Goal: Task Accomplishment & Management: Use online tool/utility

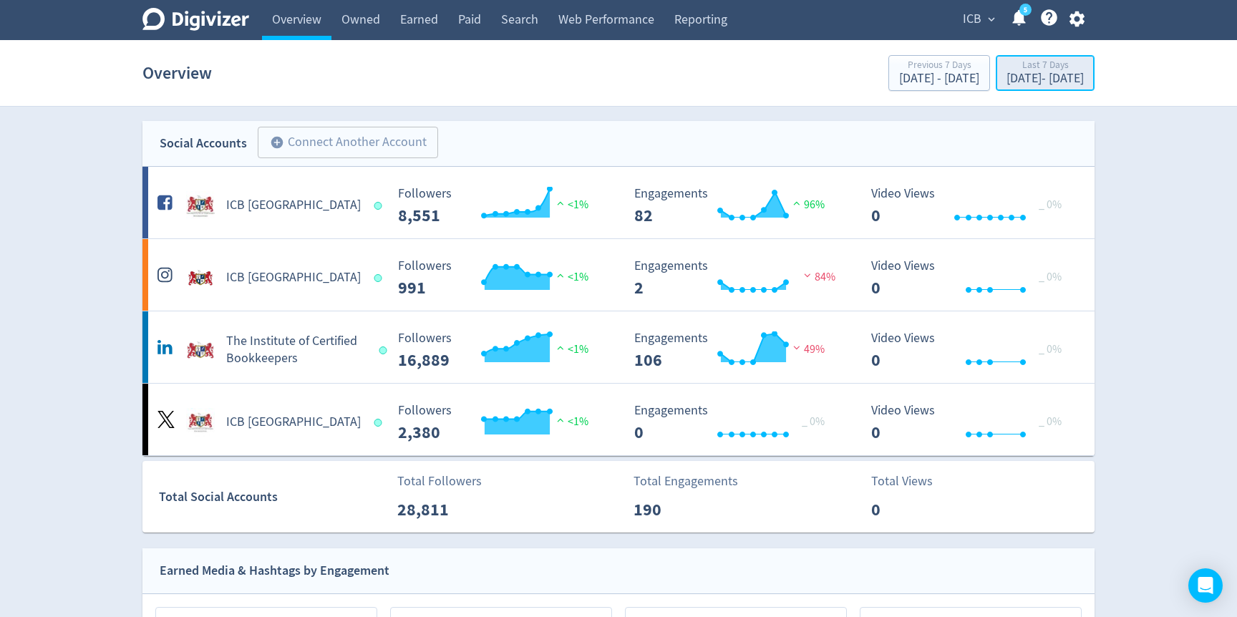
click at [1006, 77] on div "[DATE] - [DATE]" at bounding box center [1044, 78] width 77 height 13
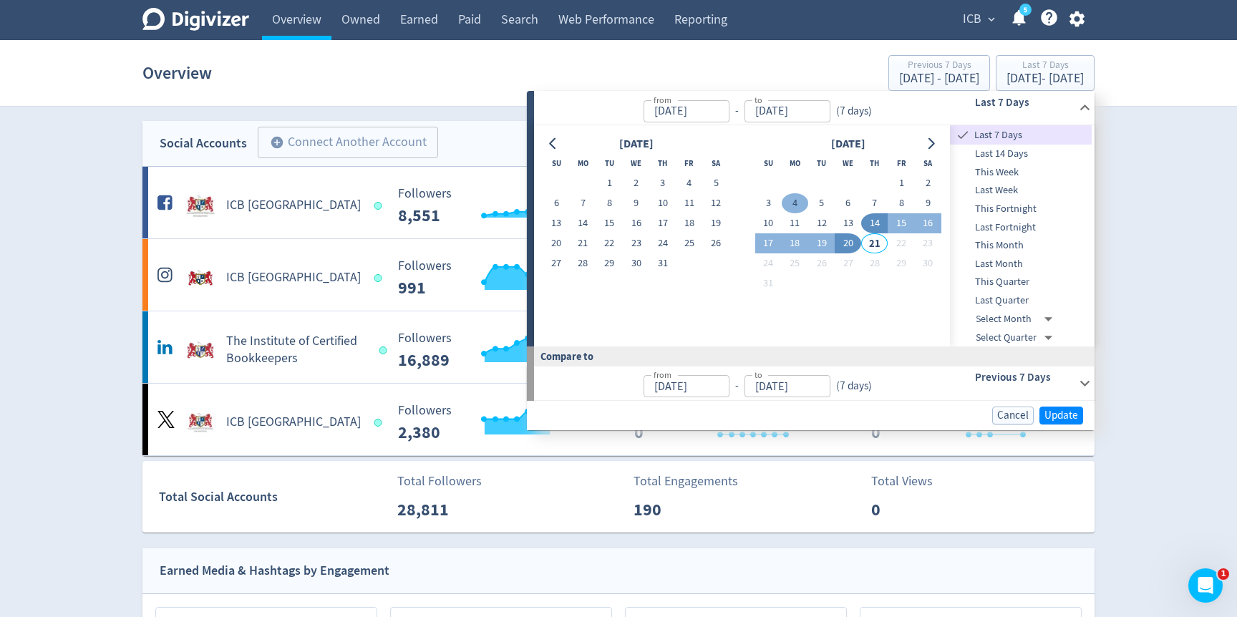
click at [790, 208] on button "4" at bounding box center [795, 203] width 26 height 20
type input "[DATE]"
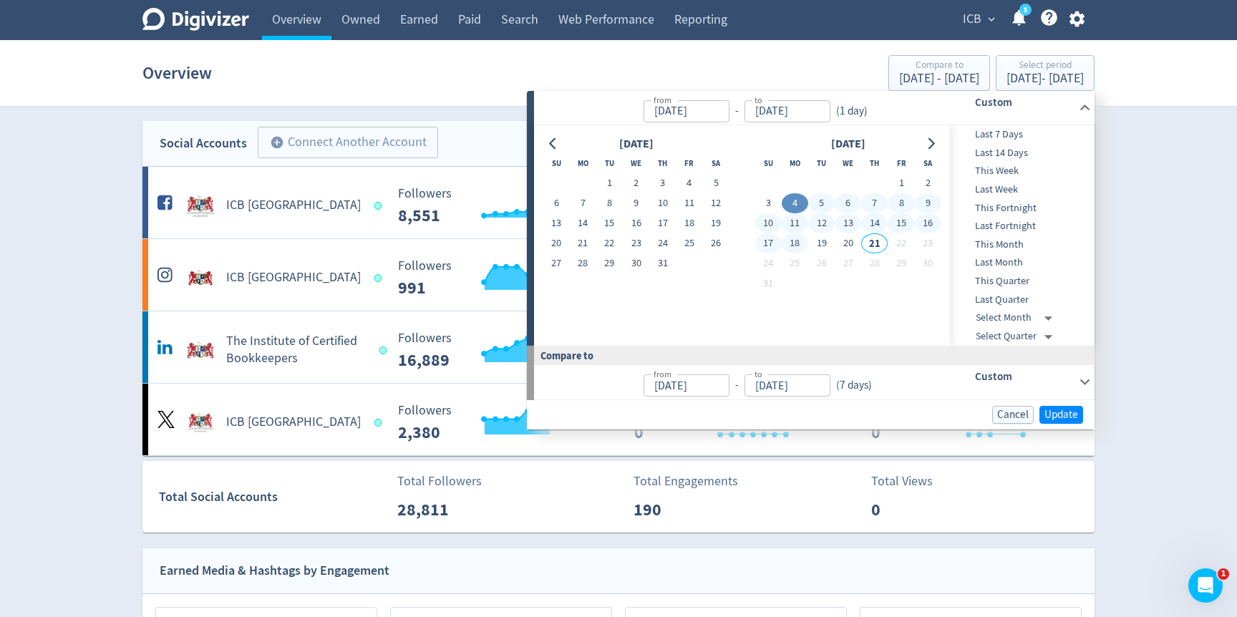
click at [804, 245] on button "18" at bounding box center [795, 243] width 26 height 20
type input "[DATE]"
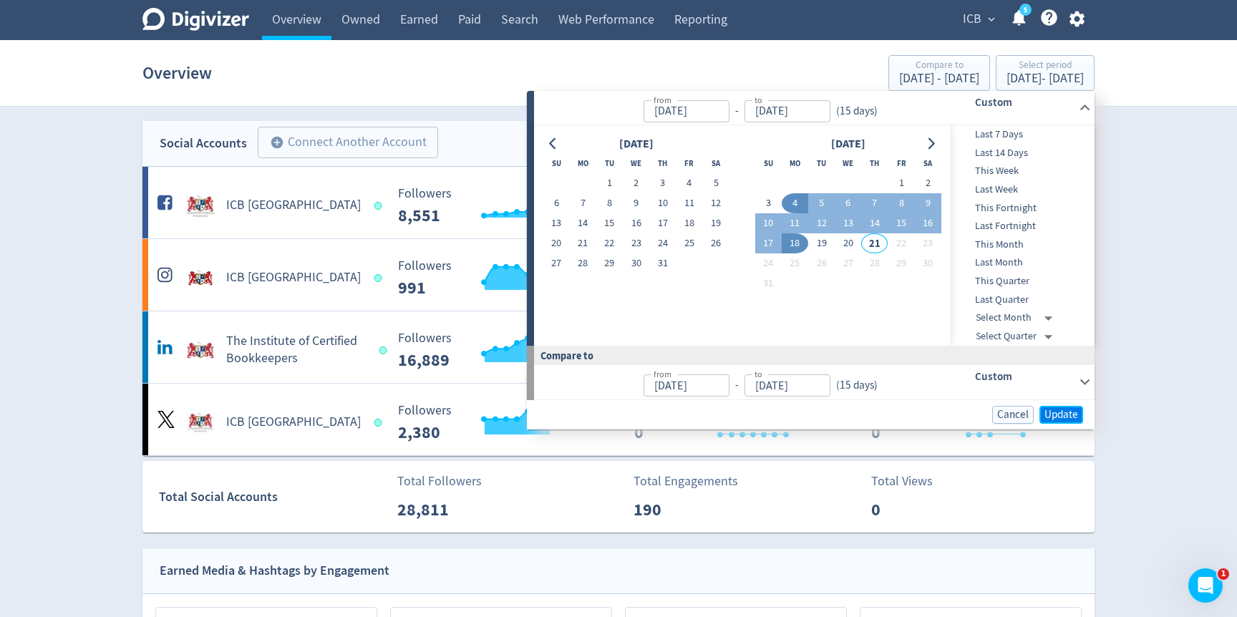
click at [1062, 414] on span "Update" at bounding box center [1061, 414] width 34 height 11
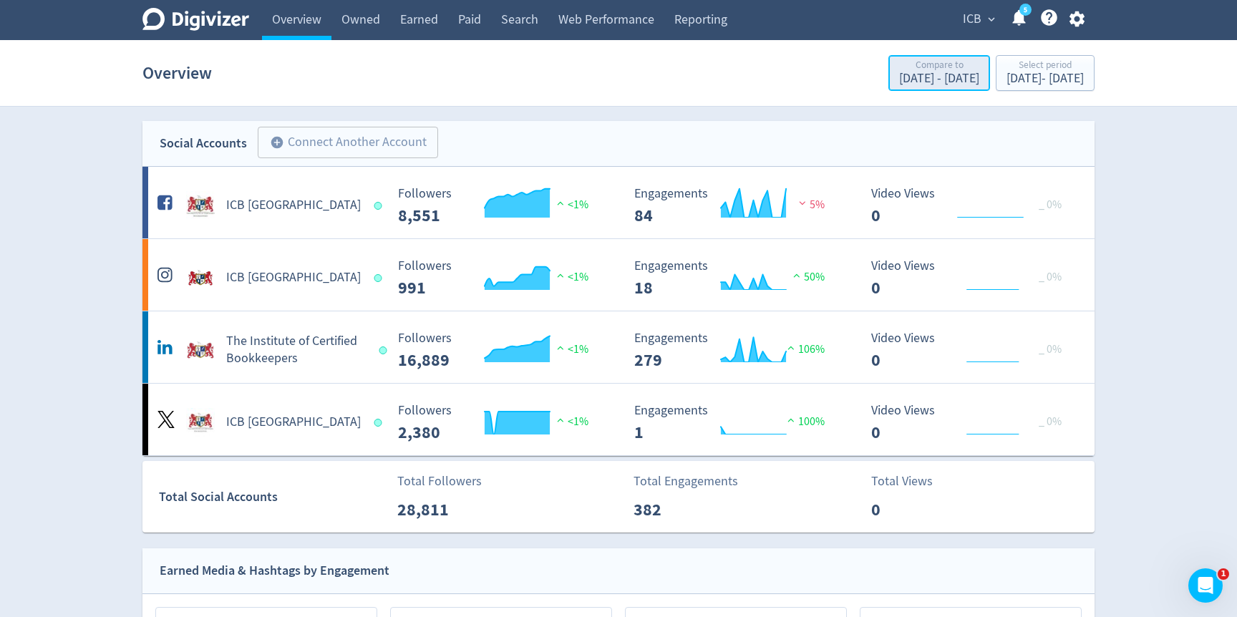
click at [899, 85] on div "[DATE] - [DATE]" at bounding box center [939, 78] width 80 height 13
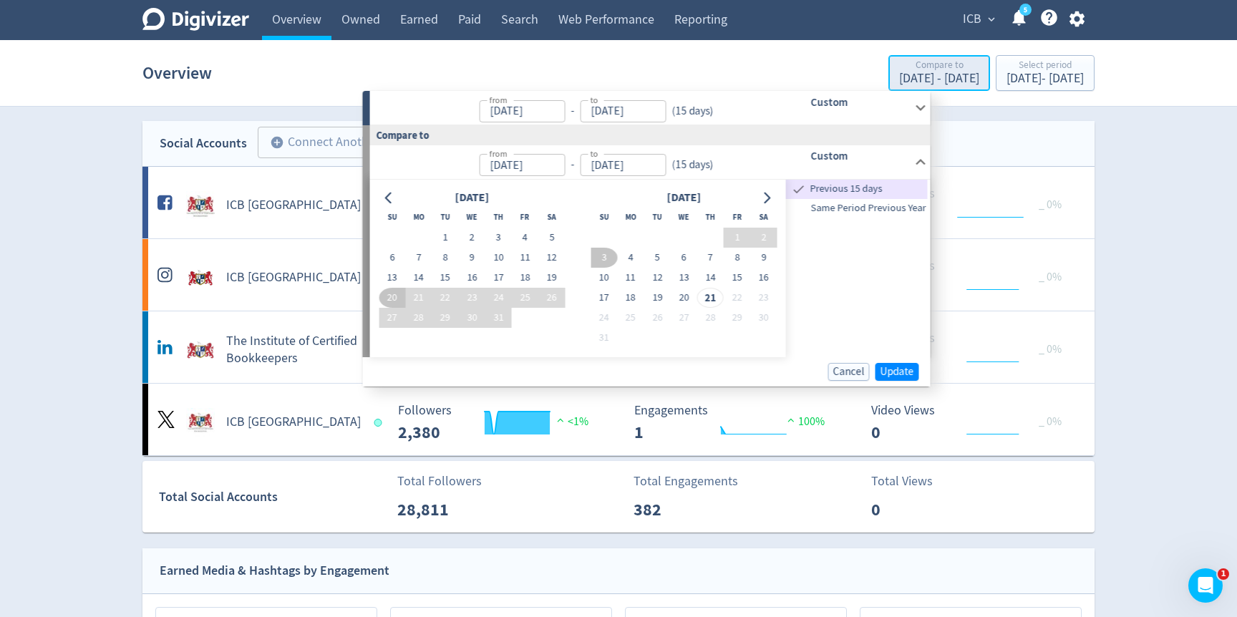
type input "[DATE]"
click at [517, 231] on button "4" at bounding box center [525, 238] width 26 height 20
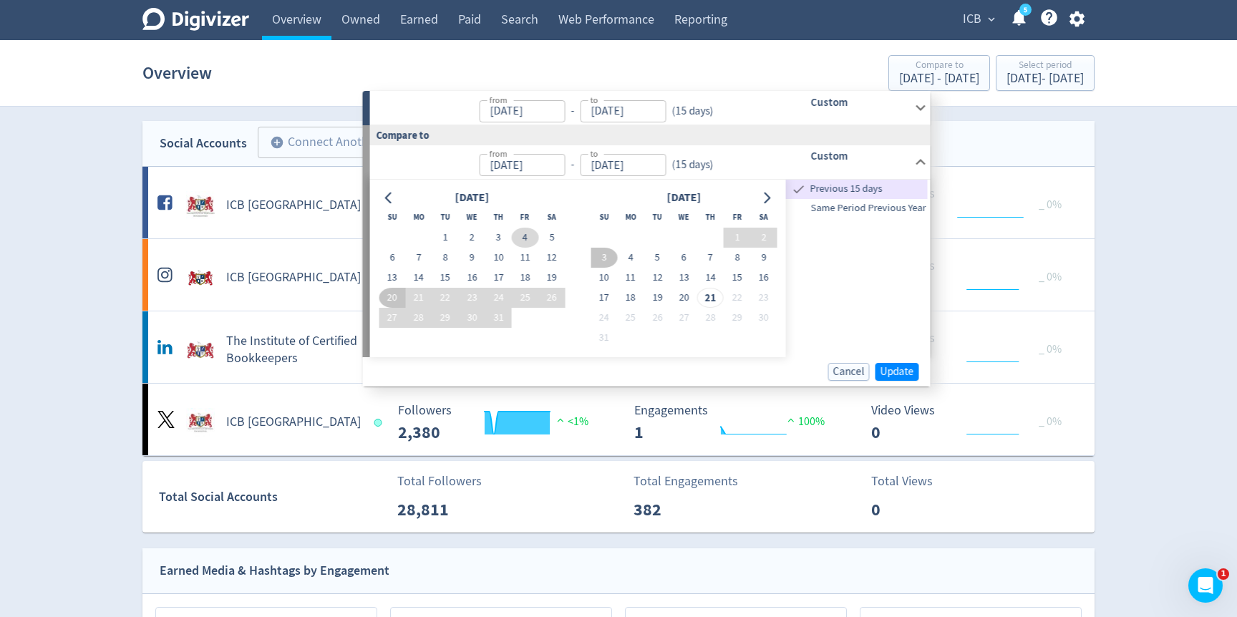
type input "[DATE]"
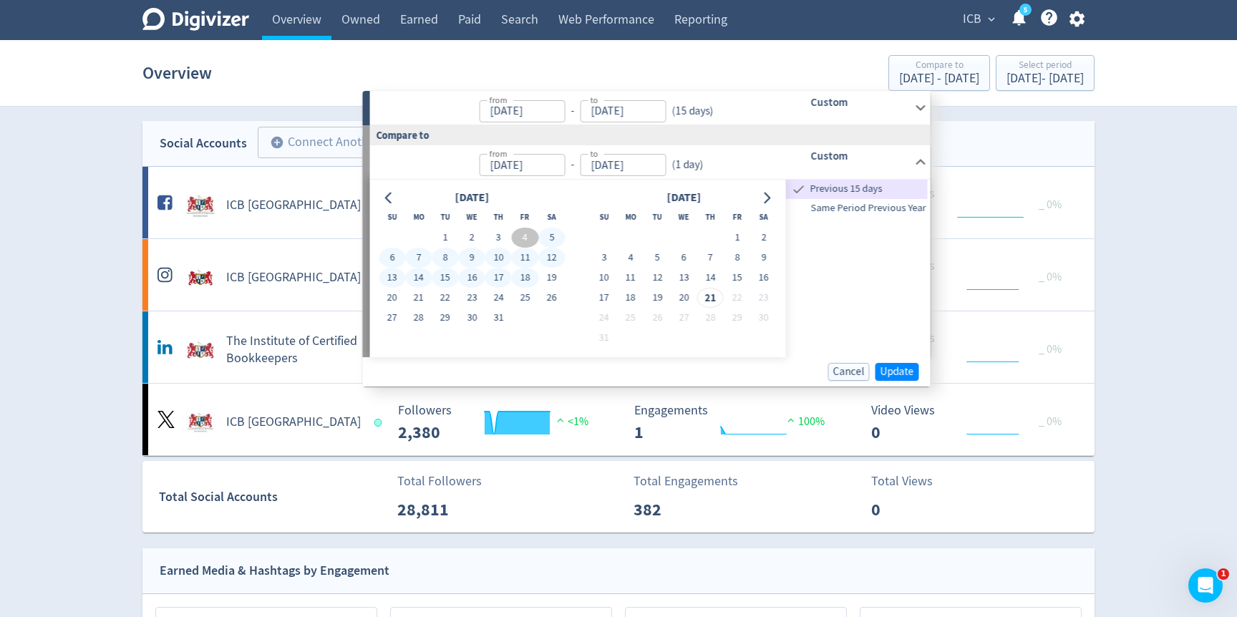
click at [522, 276] on button "18" at bounding box center [525, 278] width 26 height 20
type input "[DATE]"
click at [903, 377] on span "Update" at bounding box center [897, 371] width 34 height 11
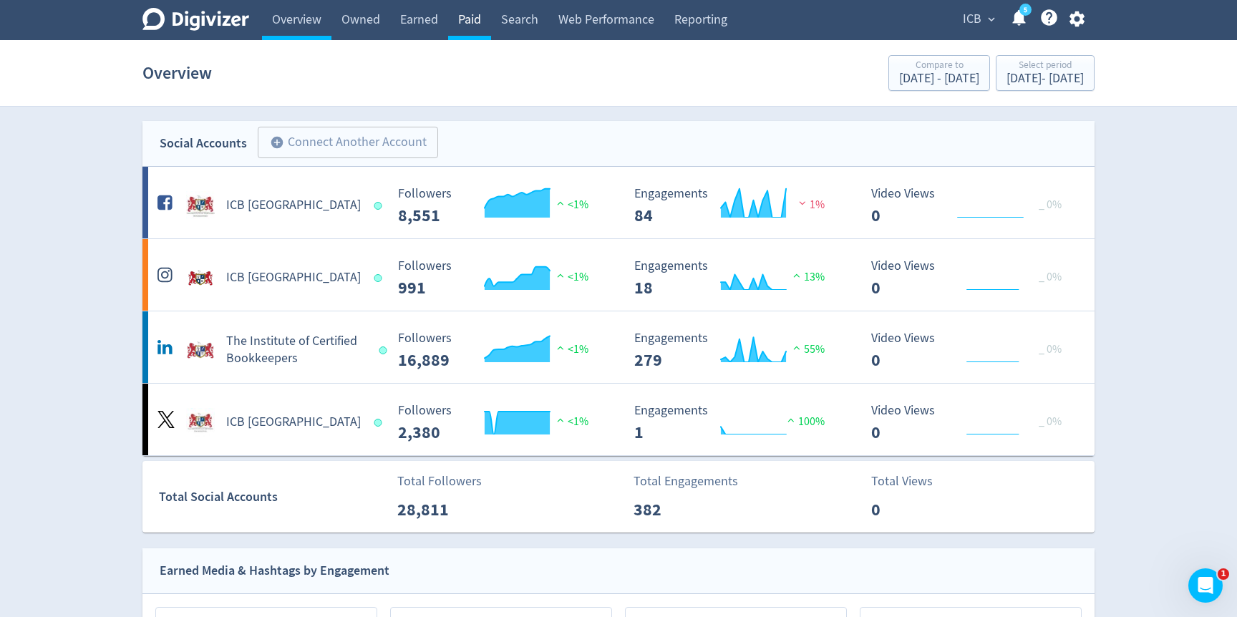
click at [469, 31] on link "Paid" at bounding box center [469, 20] width 43 height 40
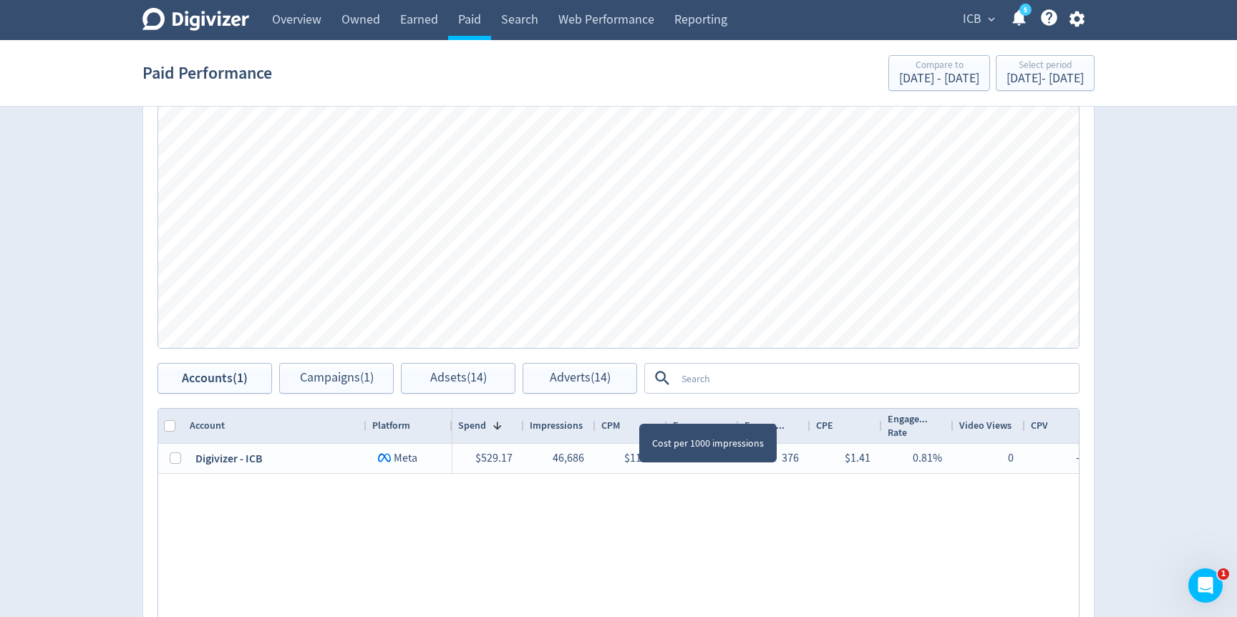
scroll to position [359, 0]
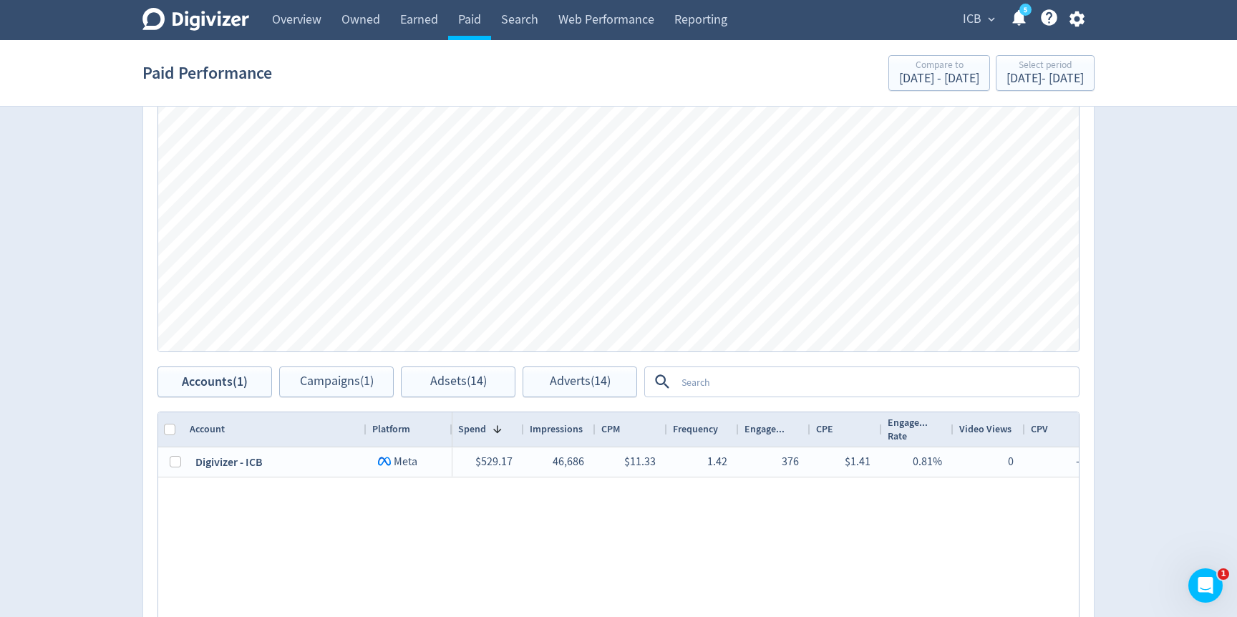
click at [672, 379] on div at bounding box center [662, 381] width 28 height 19
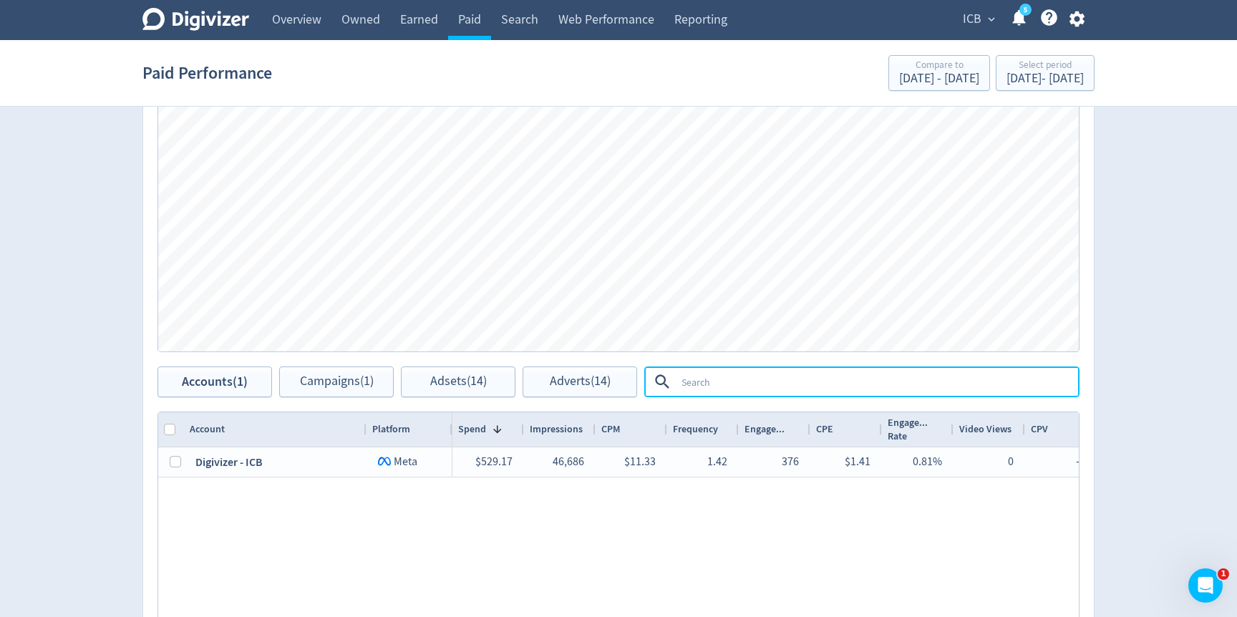
click at [682, 379] on textarea at bounding box center [877, 382] width 402 height 26
type textarea "boosted"
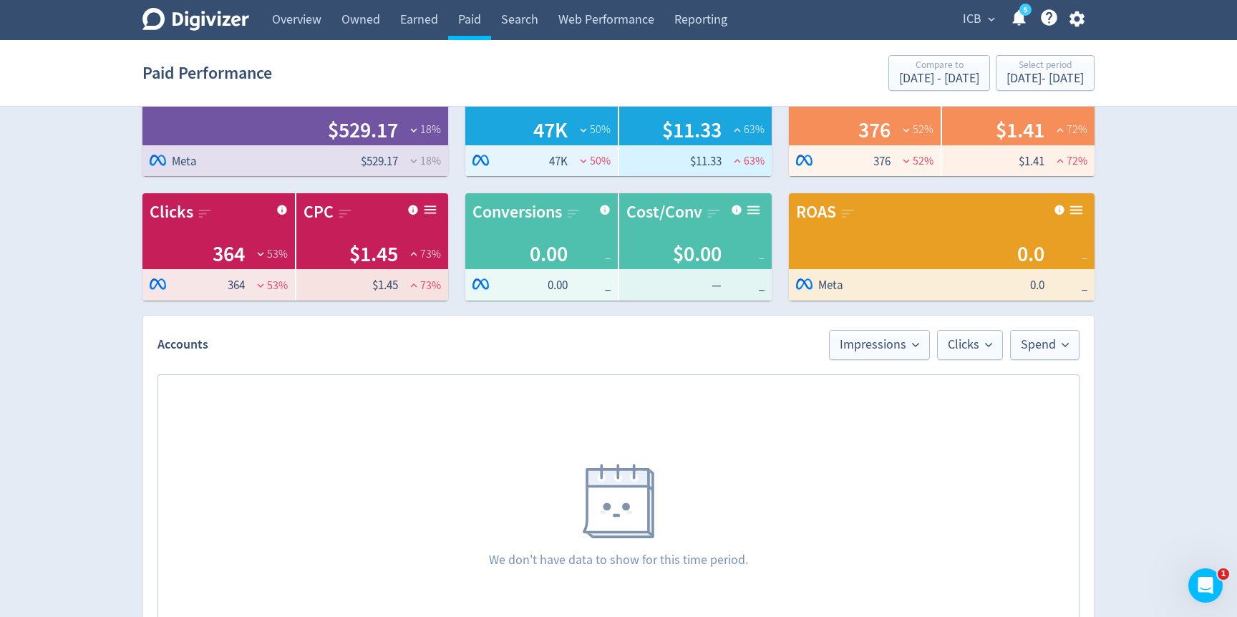
scroll to position [44, 0]
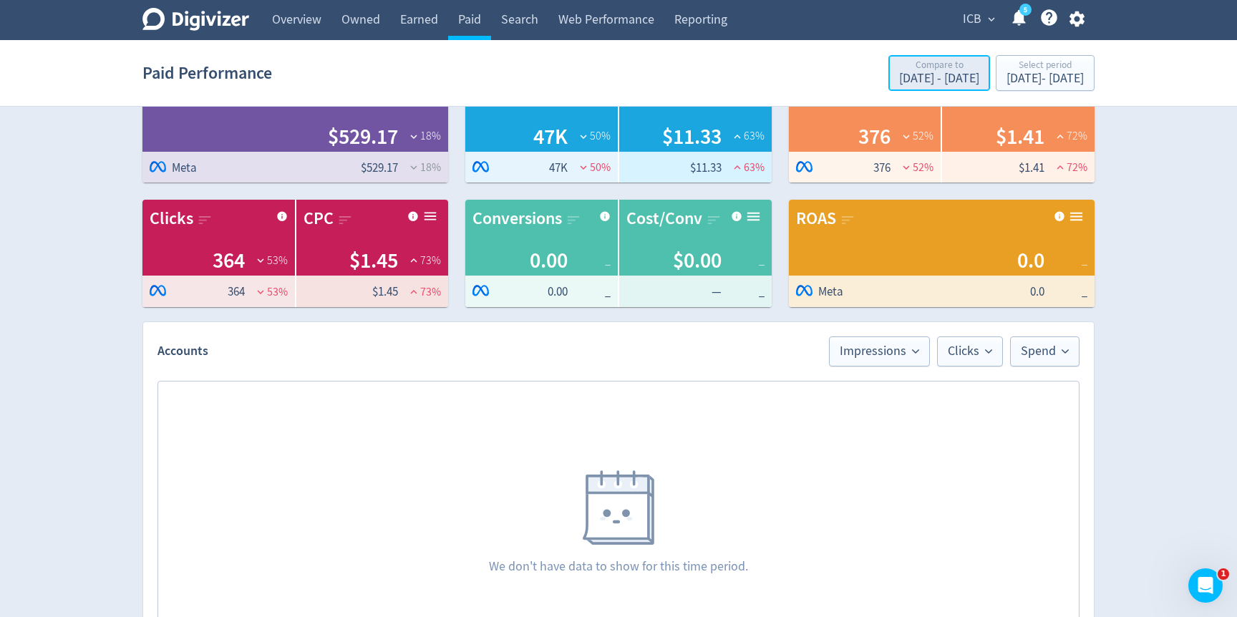
click at [899, 62] on div "Compare to" at bounding box center [939, 66] width 80 height 12
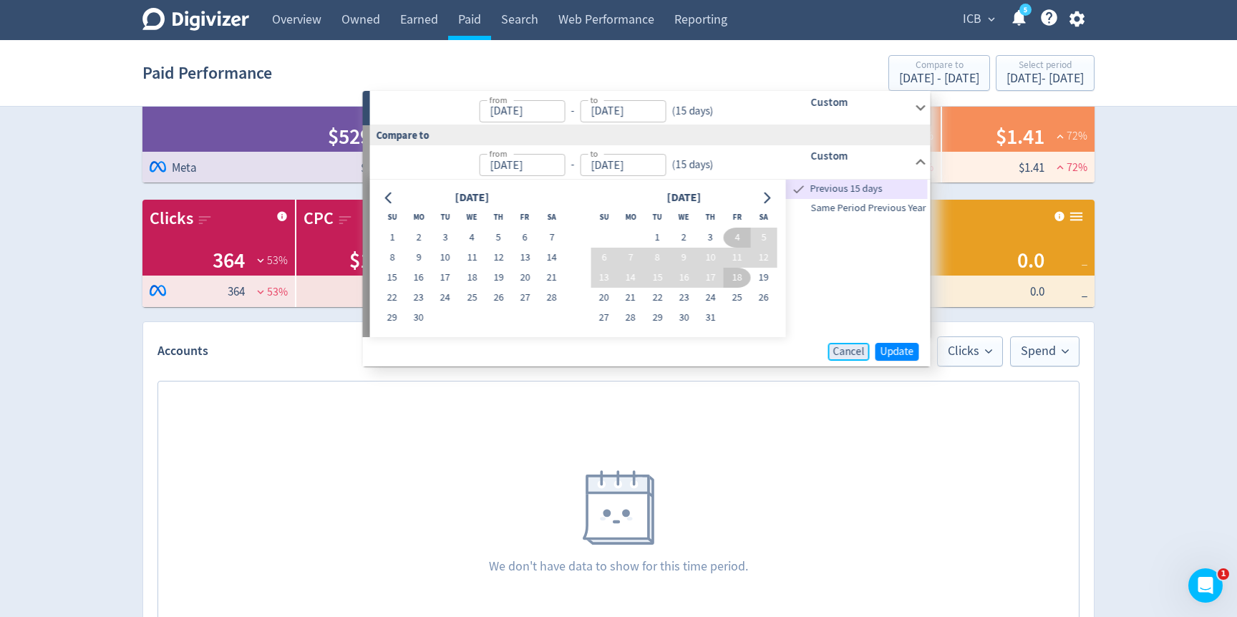
click at [850, 346] on span "Cancel" at bounding box center [848, 351] width 31 height 11
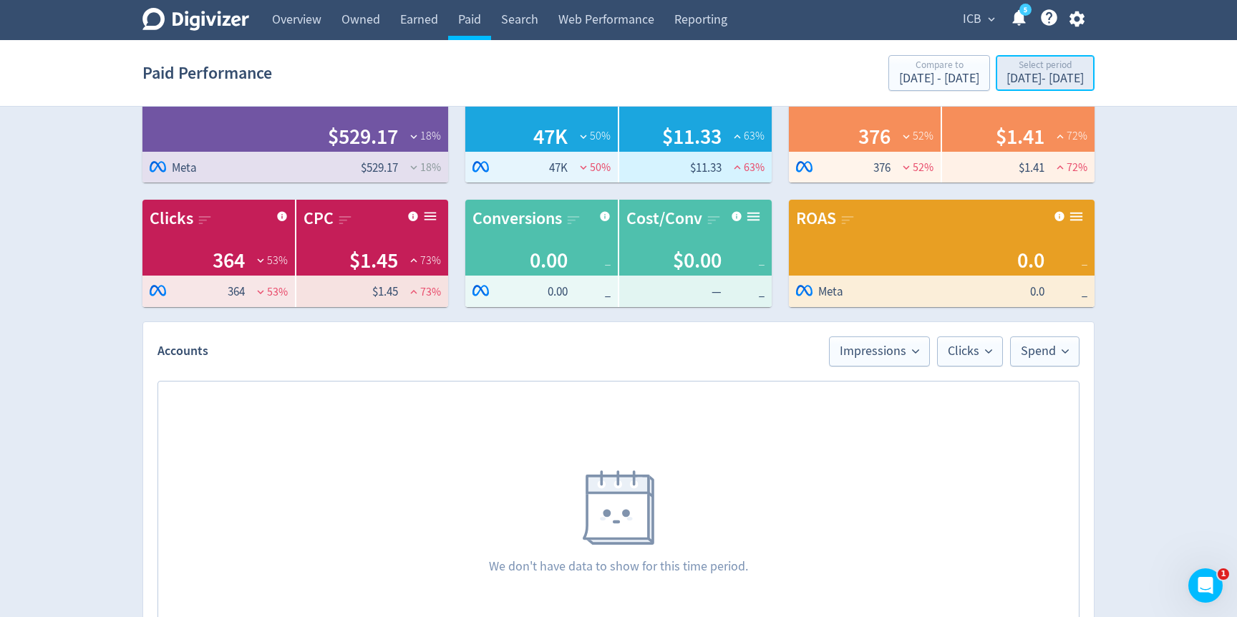
click at [1006, 61] on div "Select period" at bounding box center [1044, 66] width 77 height 12
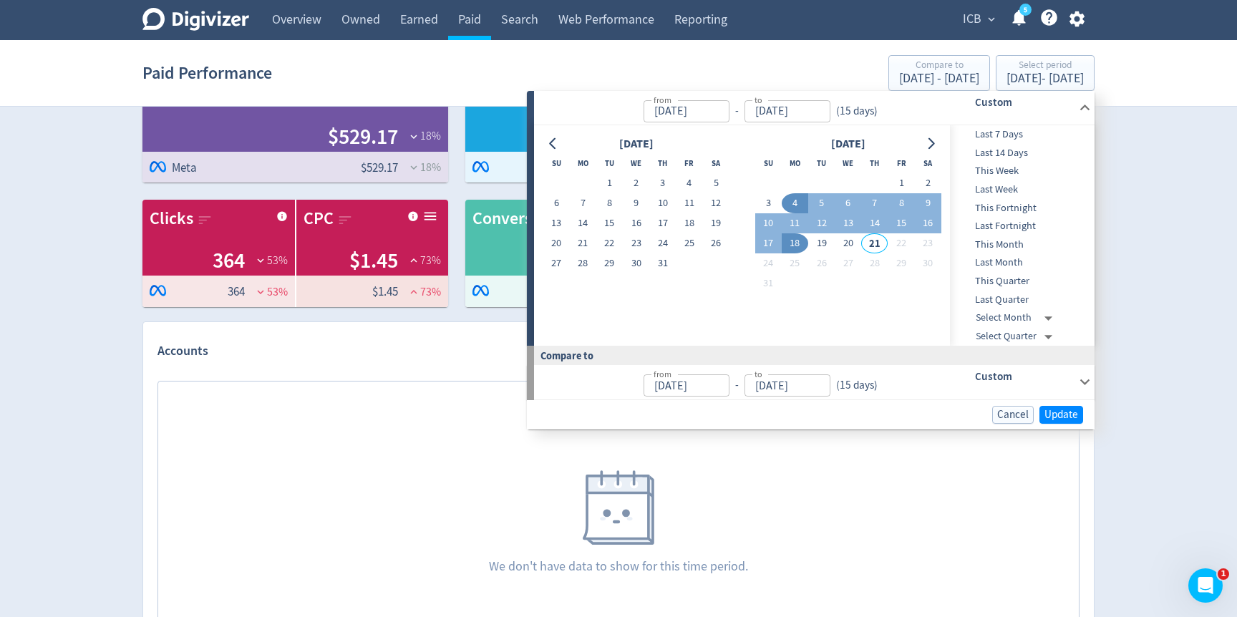
click at [792, 206] on button "4" at bounding box center [795, 203] width 26 height 20
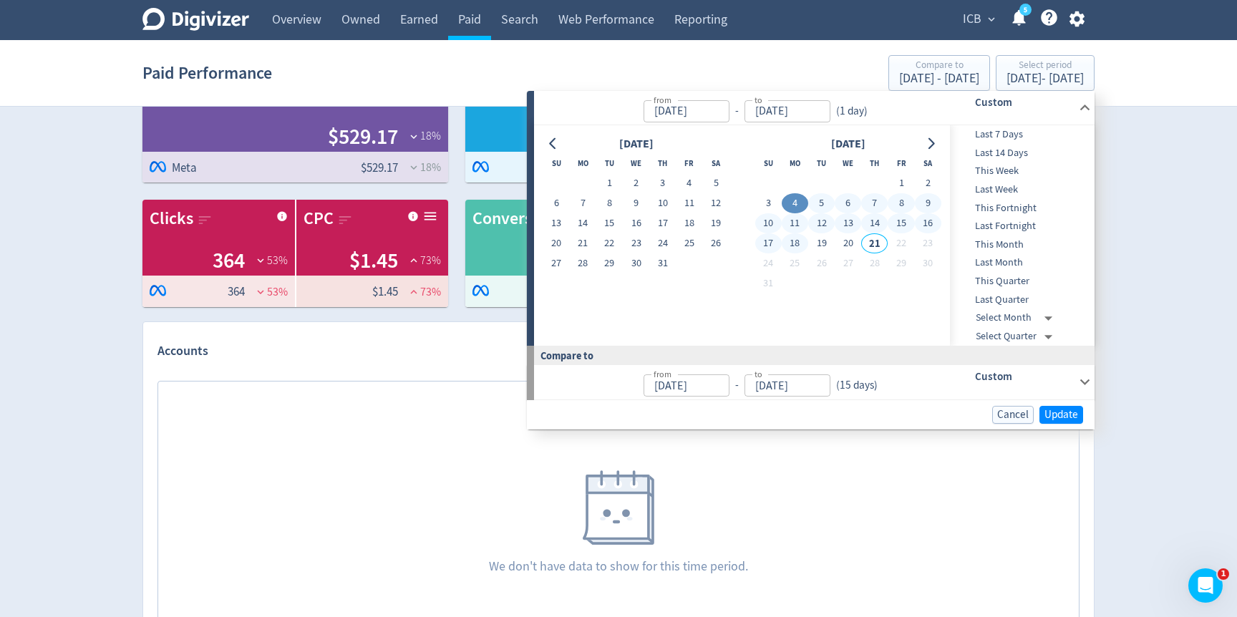
click at [792, 252] on button "18" at bounding box center [795, 243] width 26 height 20
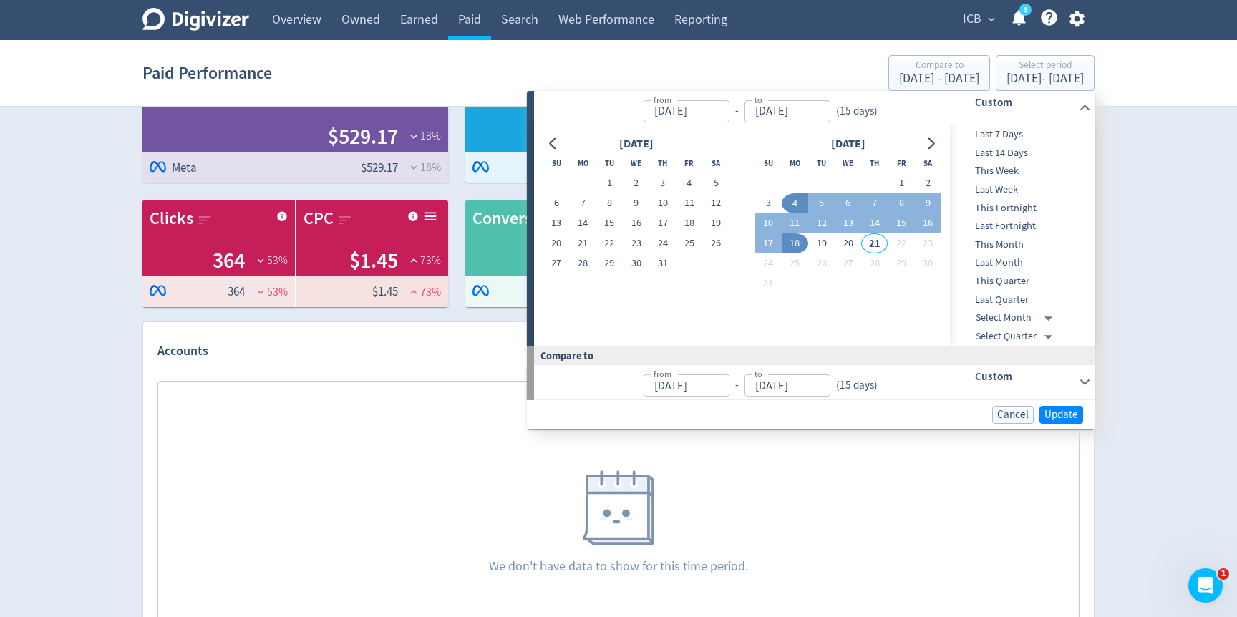
type input "[DATE]"
click at [1061, 409] on span "Update" at bounding box center [1061, 414] width 34 height 11
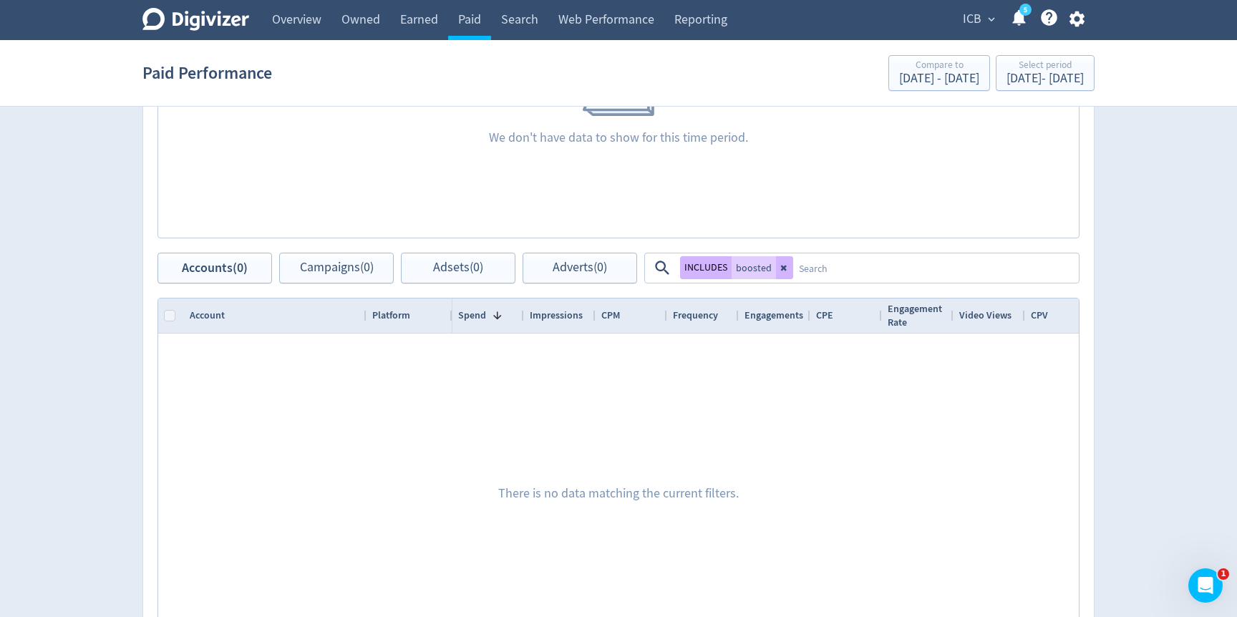
scroll to position [487, 0]
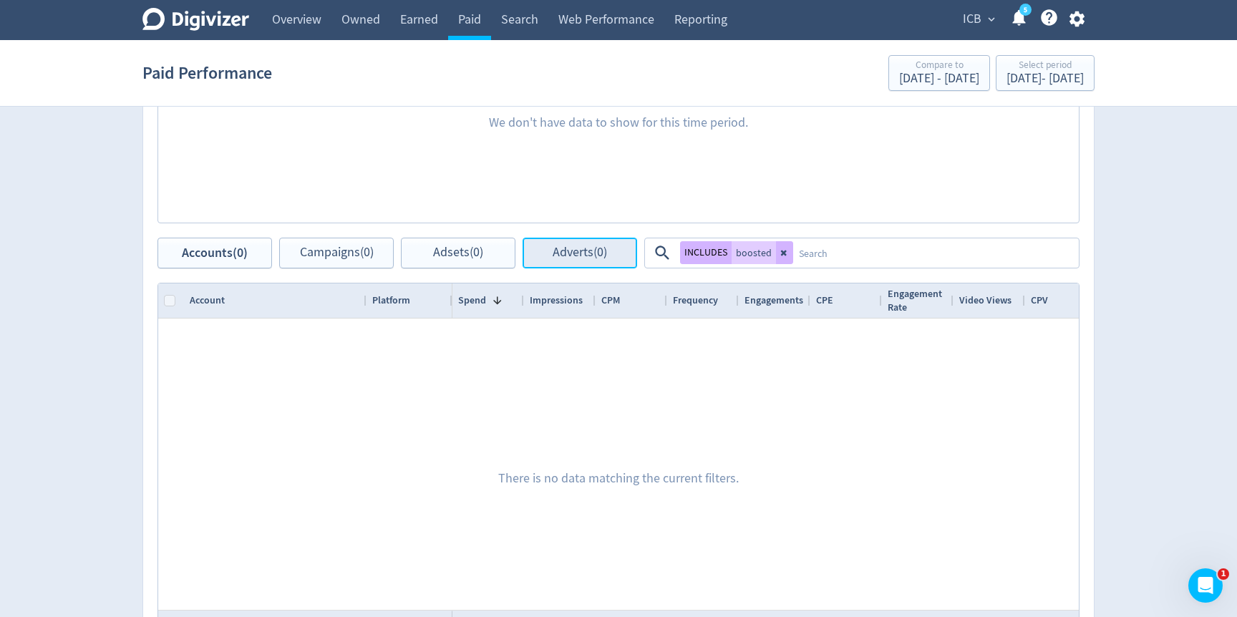
click at [590, 252] on span "Adverts (0)" at bounding box center [580, 253] width 54 height 14
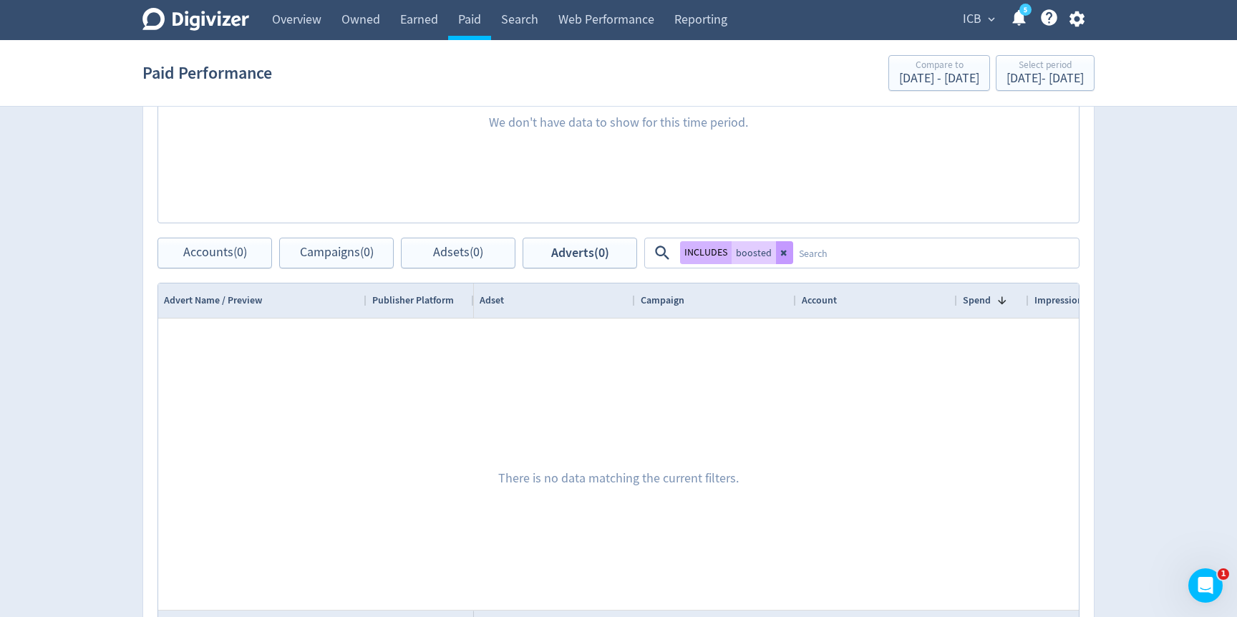
click at [776, 253] on button at bounding box center [784, 252] width 17 height 23
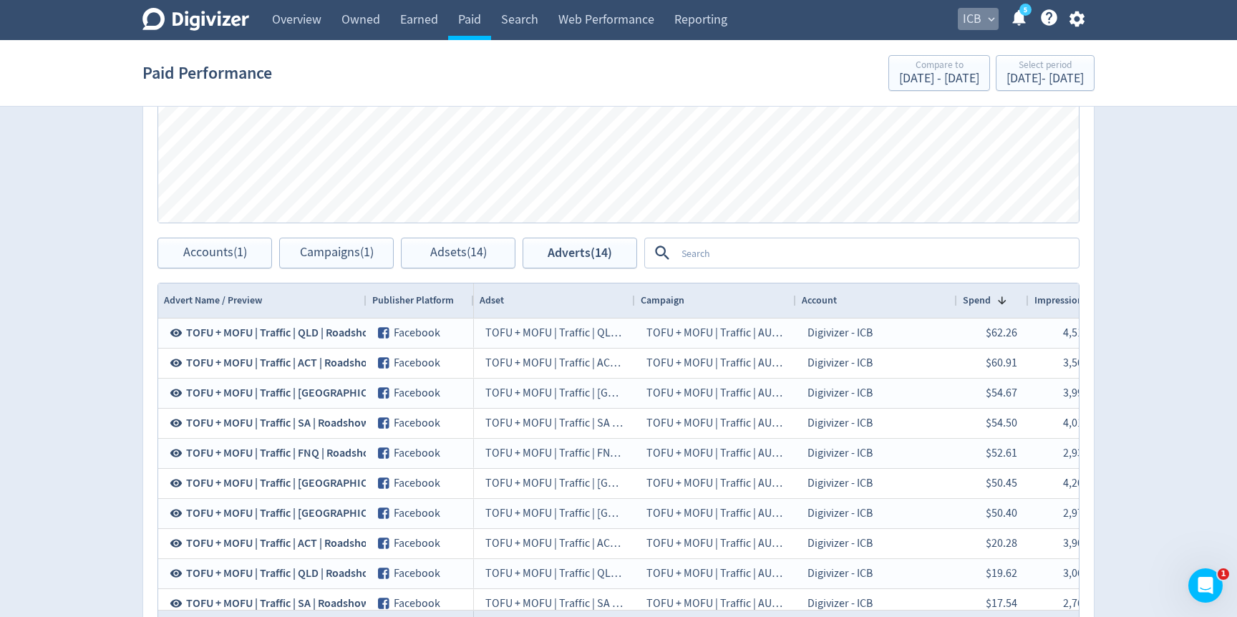
click at [981, 19] on button "ICB expand_more" at bounding box center [978, 19] width 41 height 23
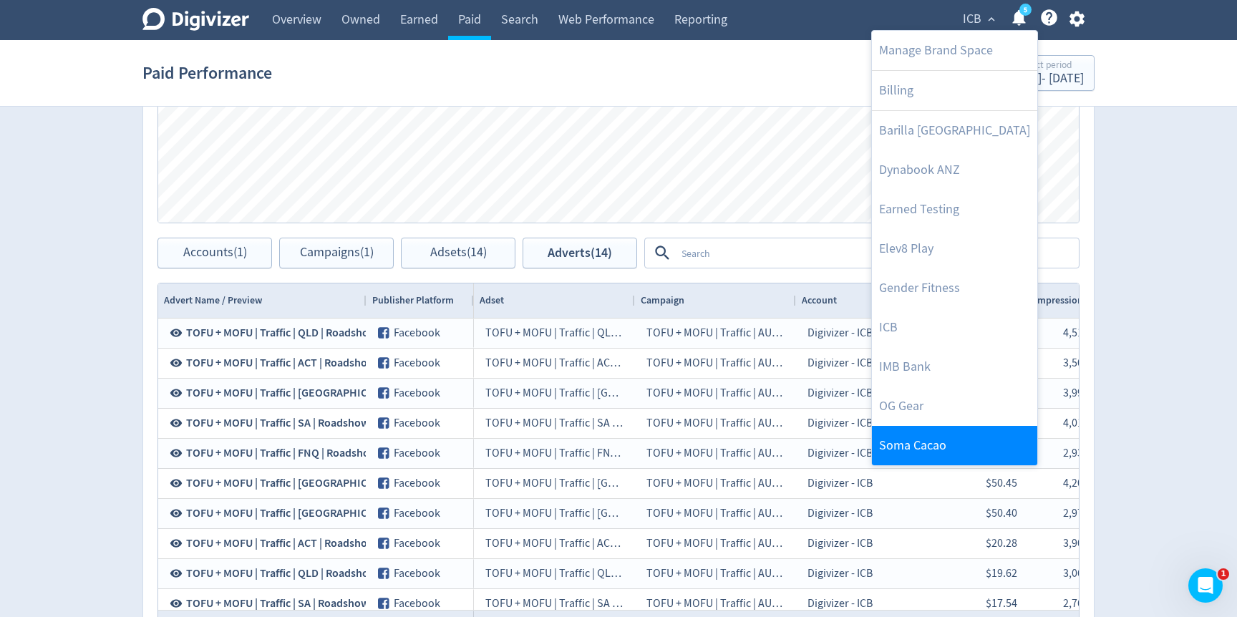
click at [910, 444] on link "Soma Cacao" at bounding box center [954, 445] width 165 height 39
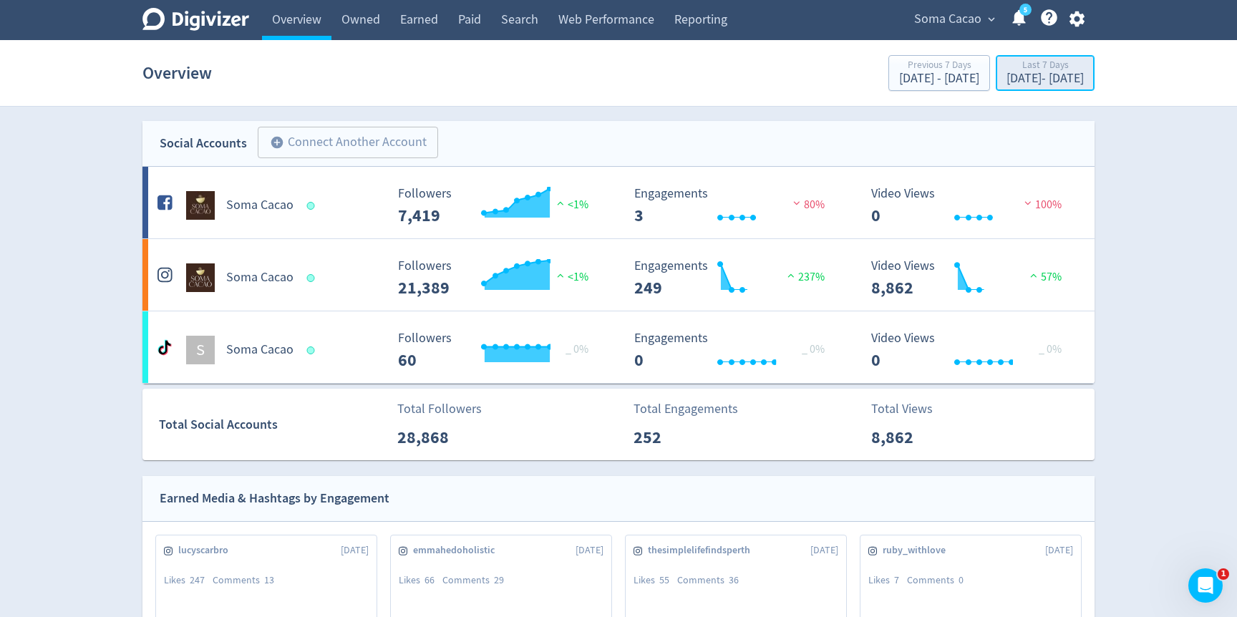
click at [1006, 78] on div "[DATE] - [DATE]" at bounding box center [1044, 78] width 77 height 13
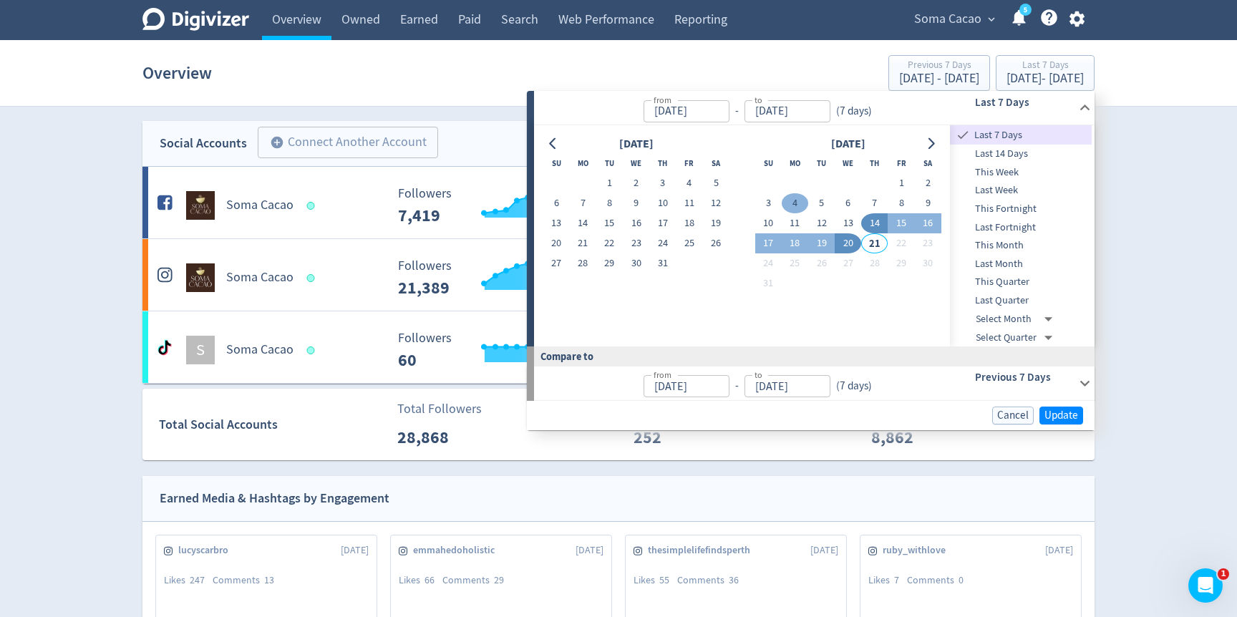
click at [790, 203] on button "4" at bounding box center [795, 203] width 26 height 20
type input "[DATE]"
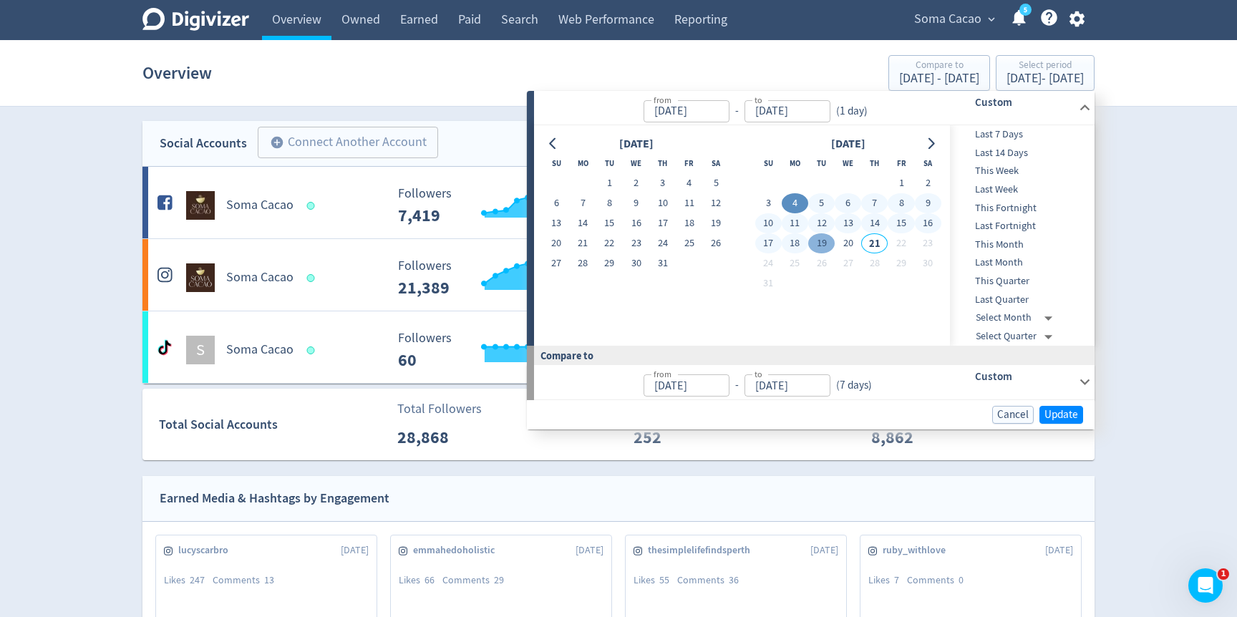
drag, startPoint x: 799, startPoint y: 243, endPoint x: 832, endPoint y: 243, distance: 33.6
click at [799, 243] on button "18" at bounding box center [795, 243] width 26 height 20
type input "[DATE]"
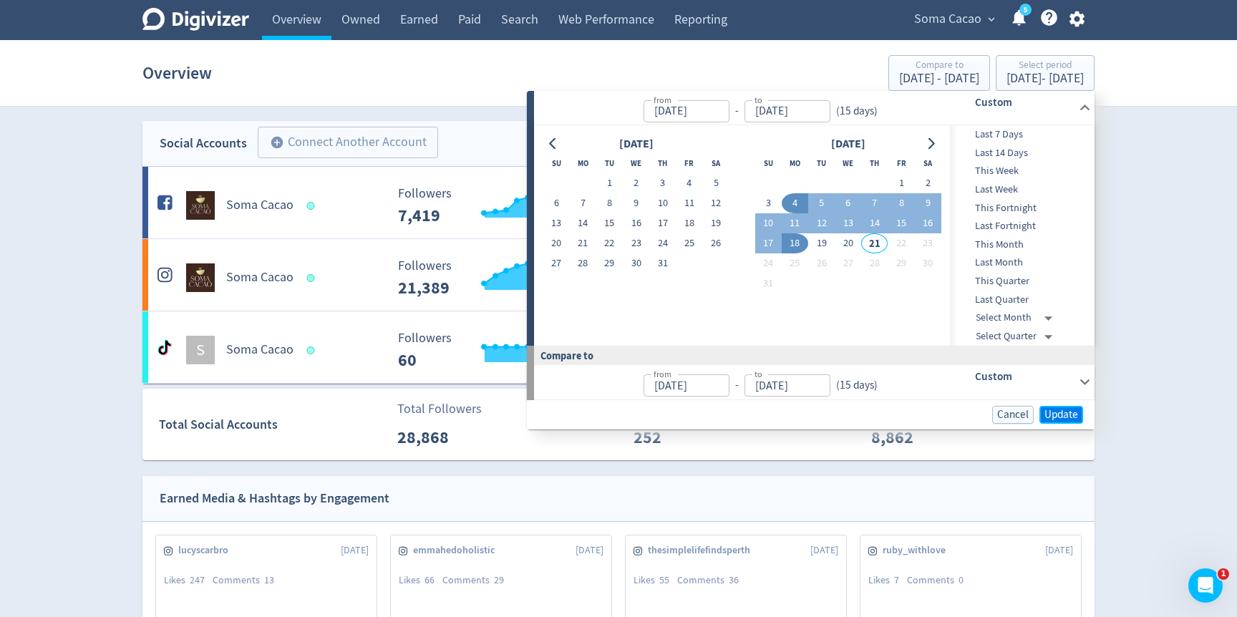
click at [1040, 418] on button "Update" at bounding box center [1061, 415] width 44 height 18
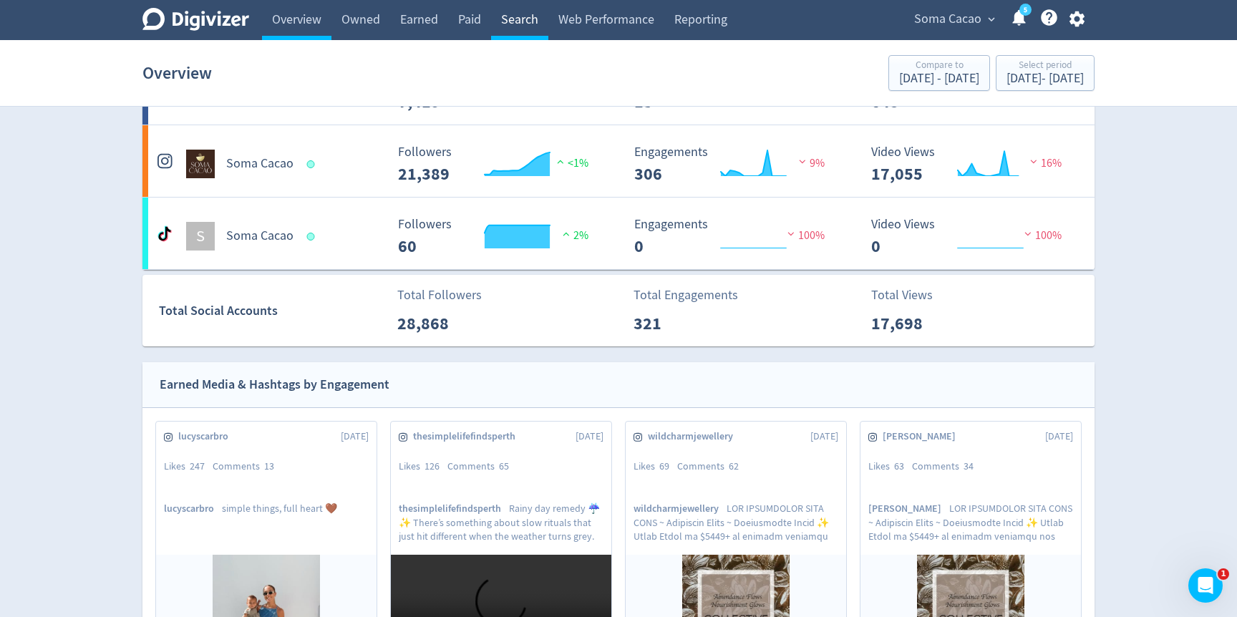
scroll to position [12, 0]
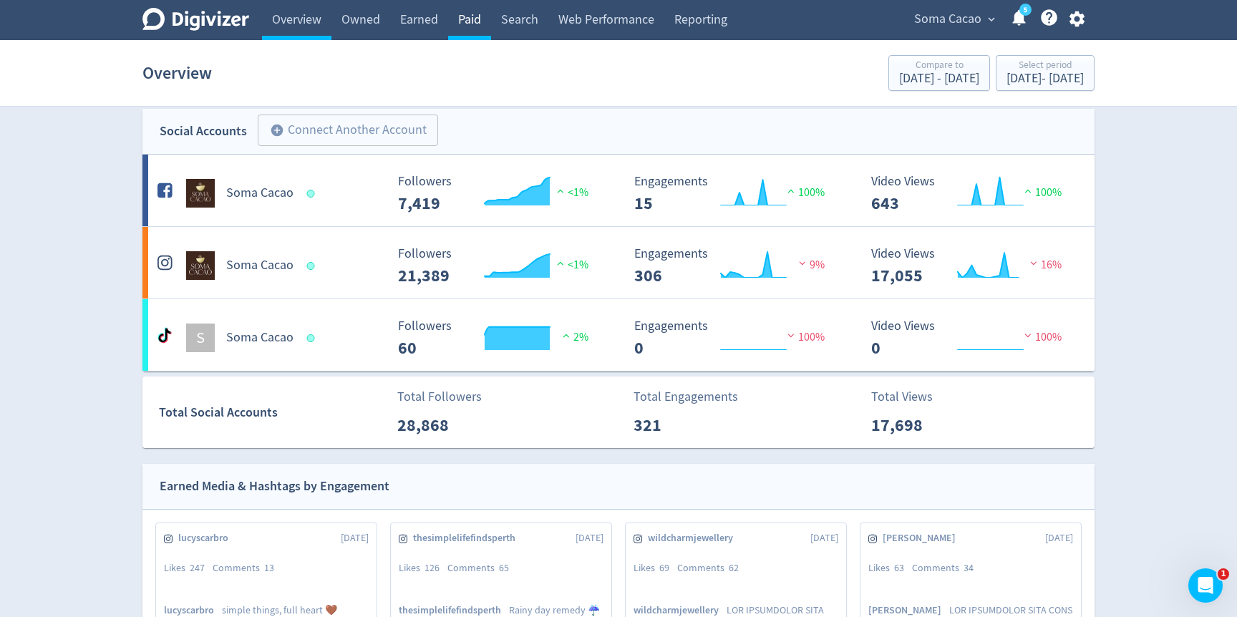
click at [466, 14] on link "Paid" at bounding box center [469, 20] width 43 height 40
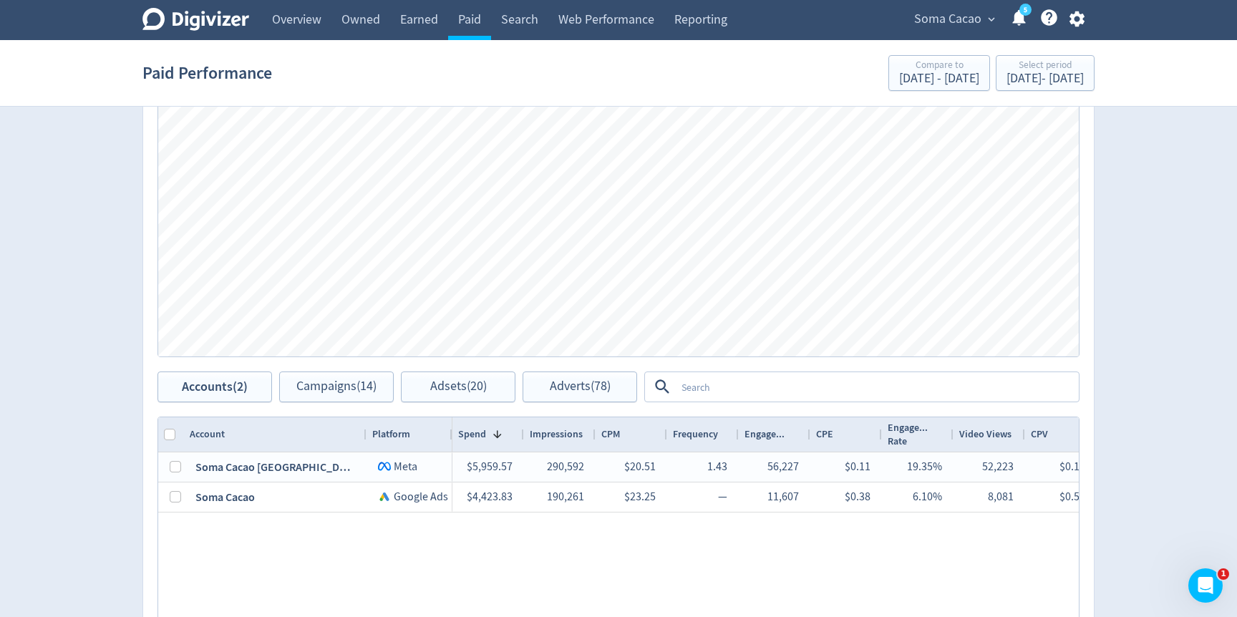
scroll to position [486, 0]
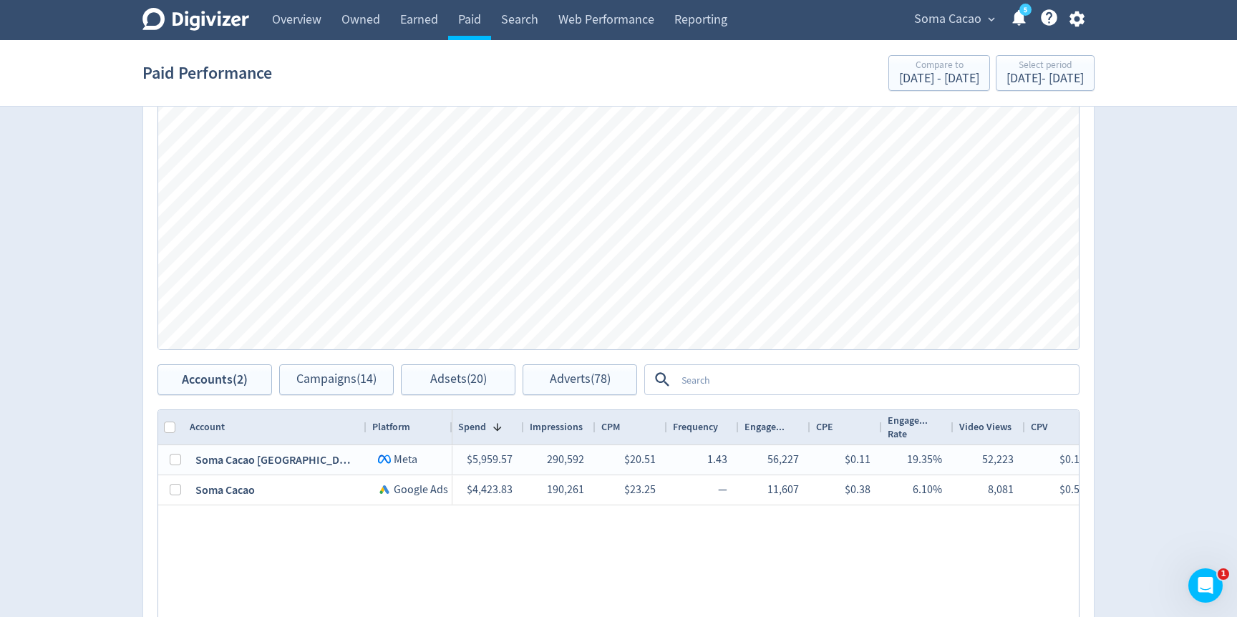
click at [763, 384] on textarea at bounding box center [877, 379] width 402 height 26
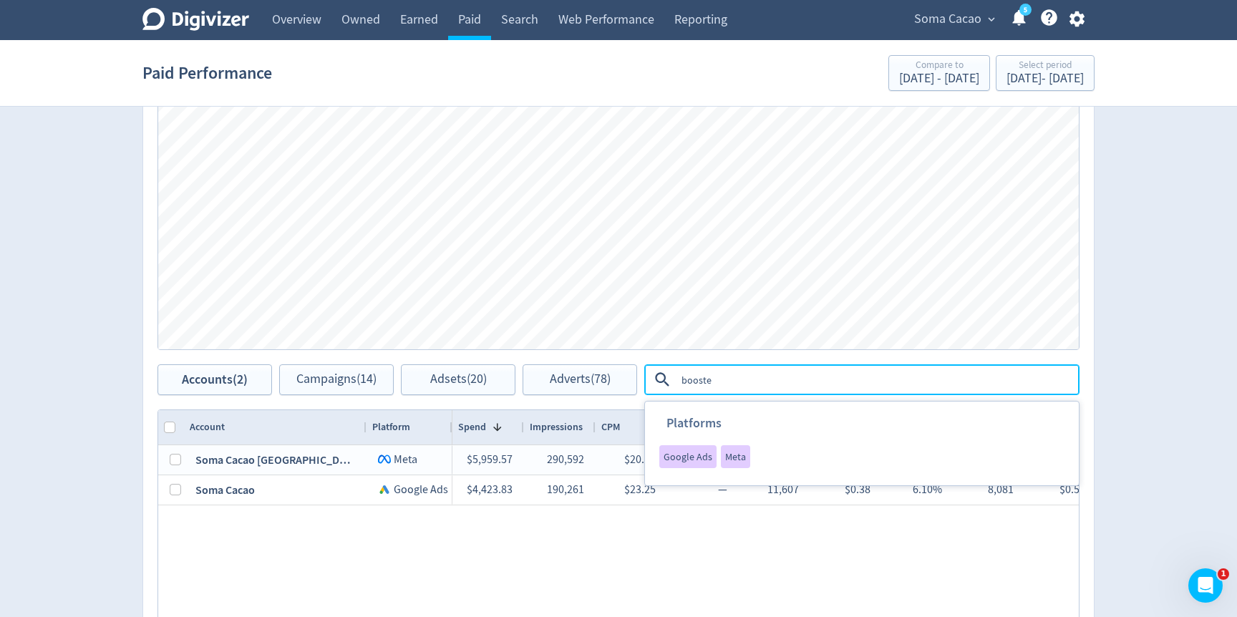
type textarea "boosted"
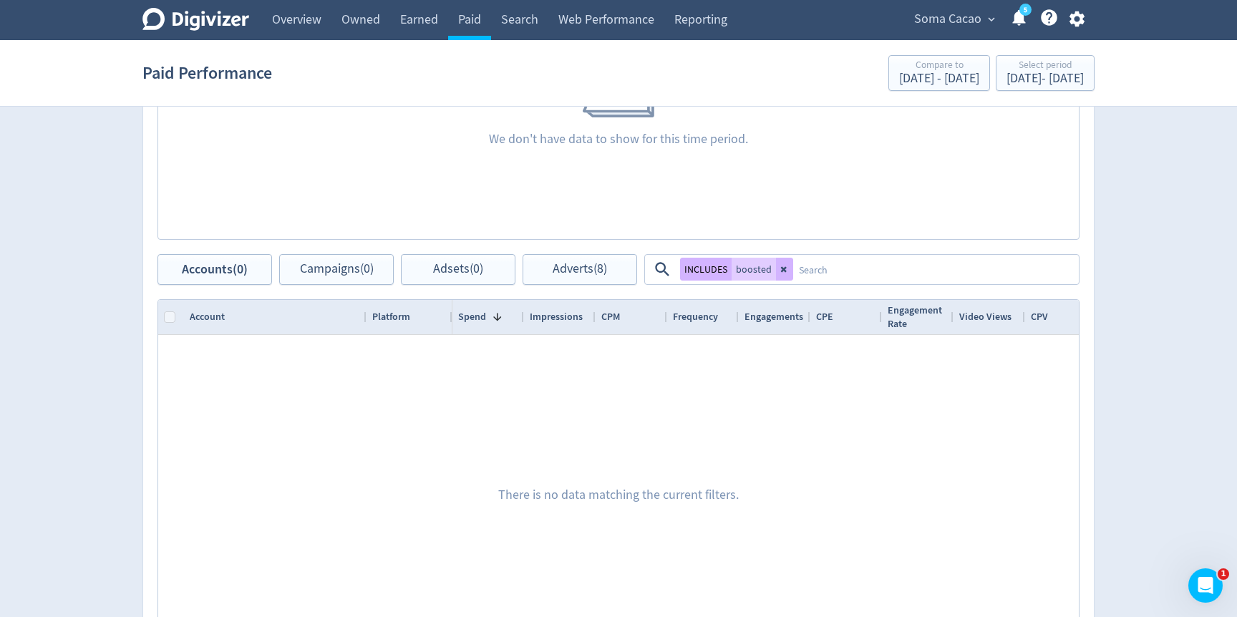
scroll to position [600, 0]
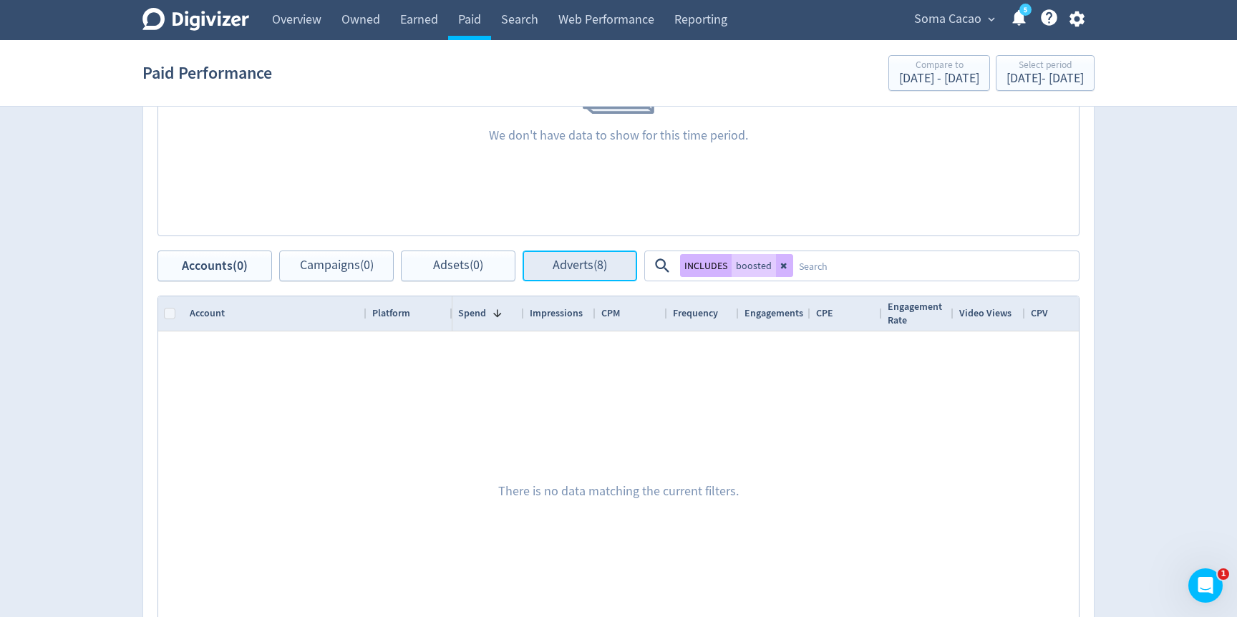
click at [597, 276] on button "Adverts (8)" at bounding box center [579, 265] width 115 height 31
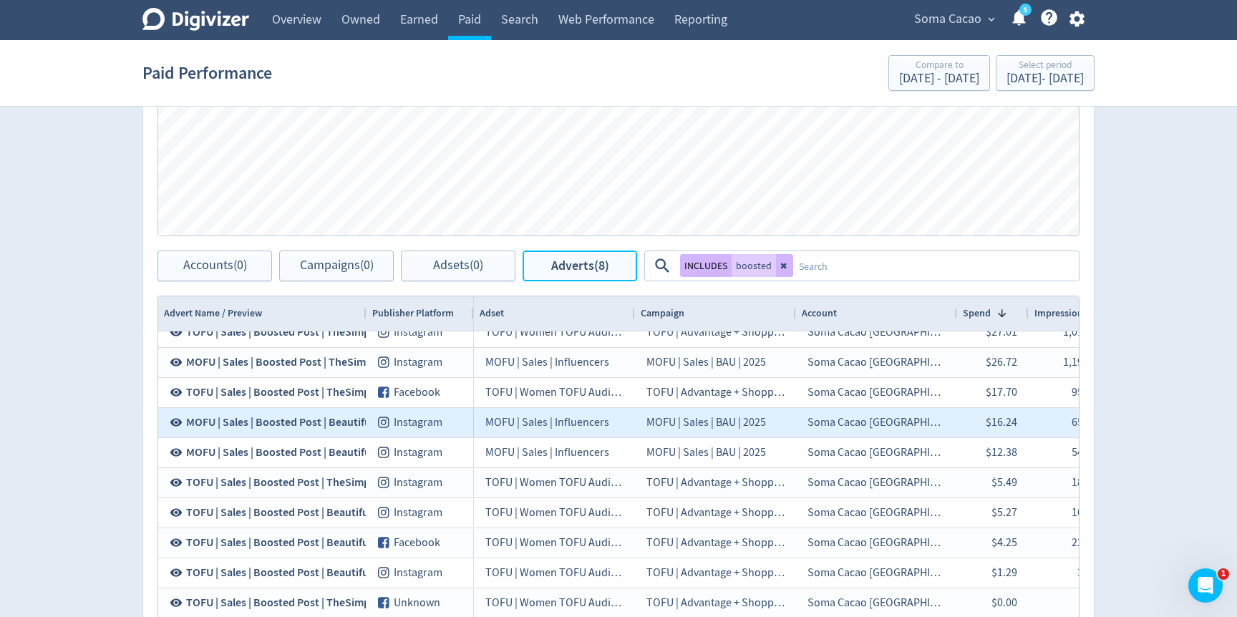
scroll to position [228, 0]
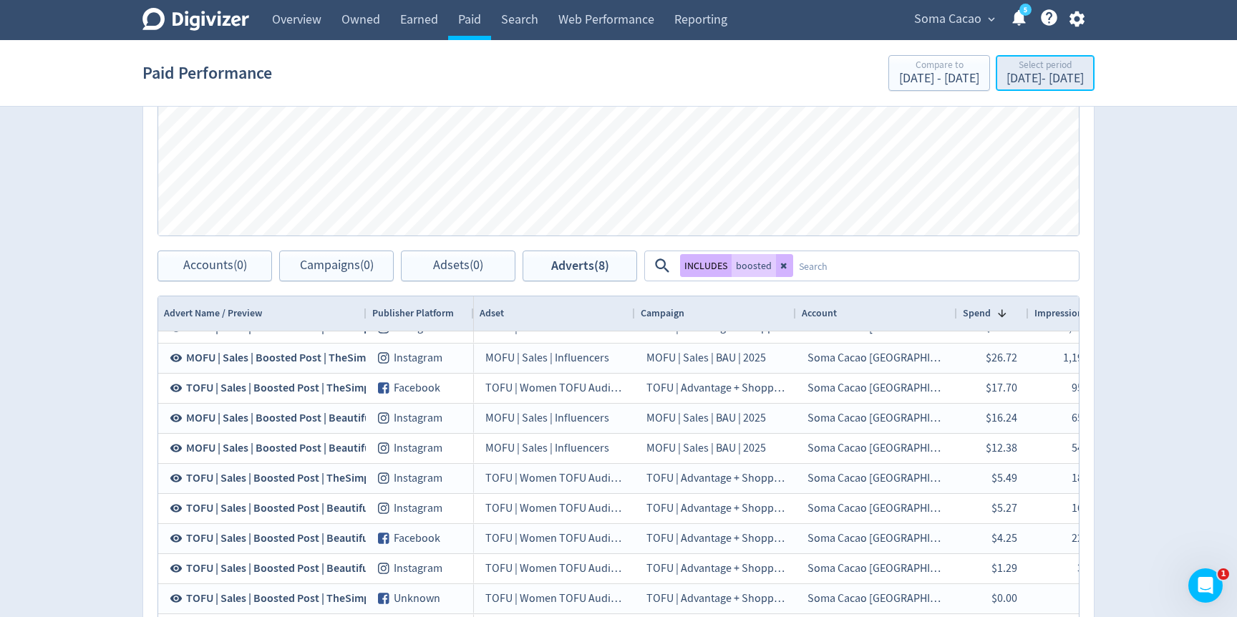
click at [1006, 60] on div "Select period" at bounding box center [1044, 66] width 77 height 12
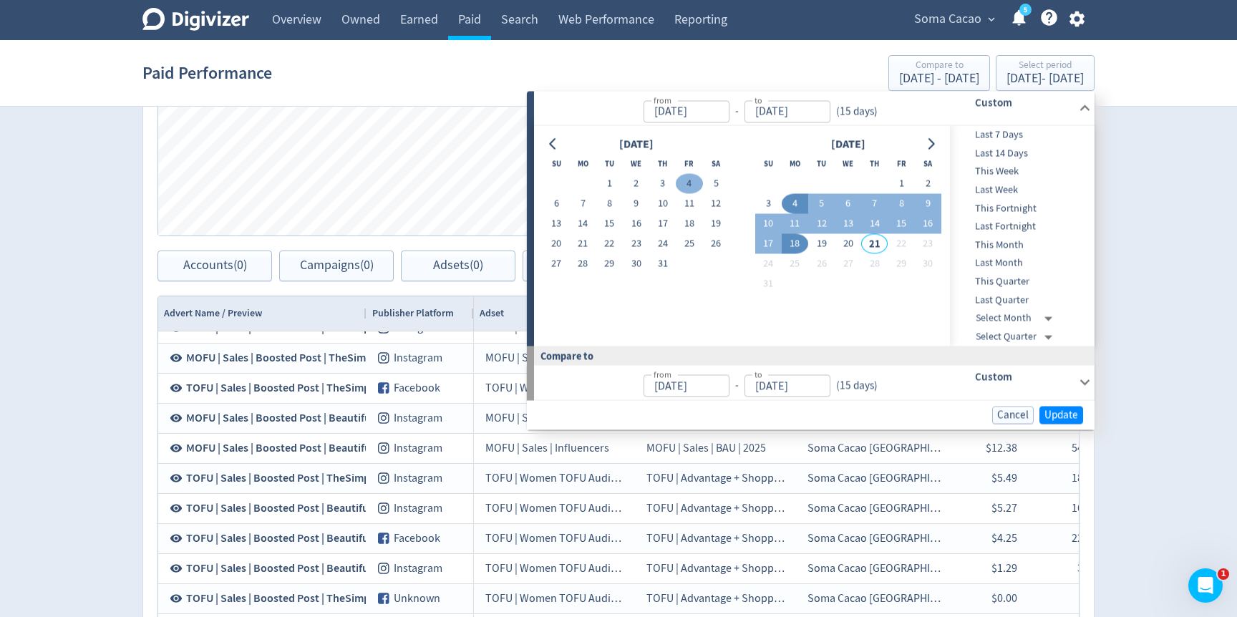
click at [683, 180] on button "4" at bounding box center [689, 184] width 26 height 20
type input "[DATE]"
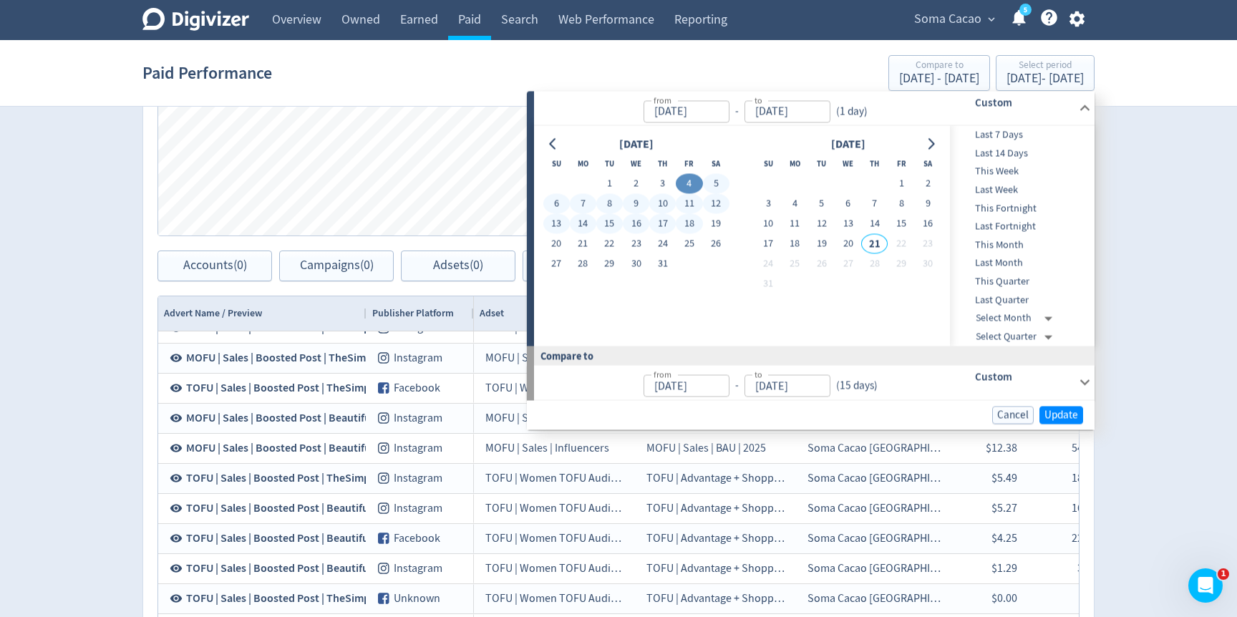
click at [682, 221] on button "18" at bounding box center [689, 224] width 26 height 20
type input "[DATE]"
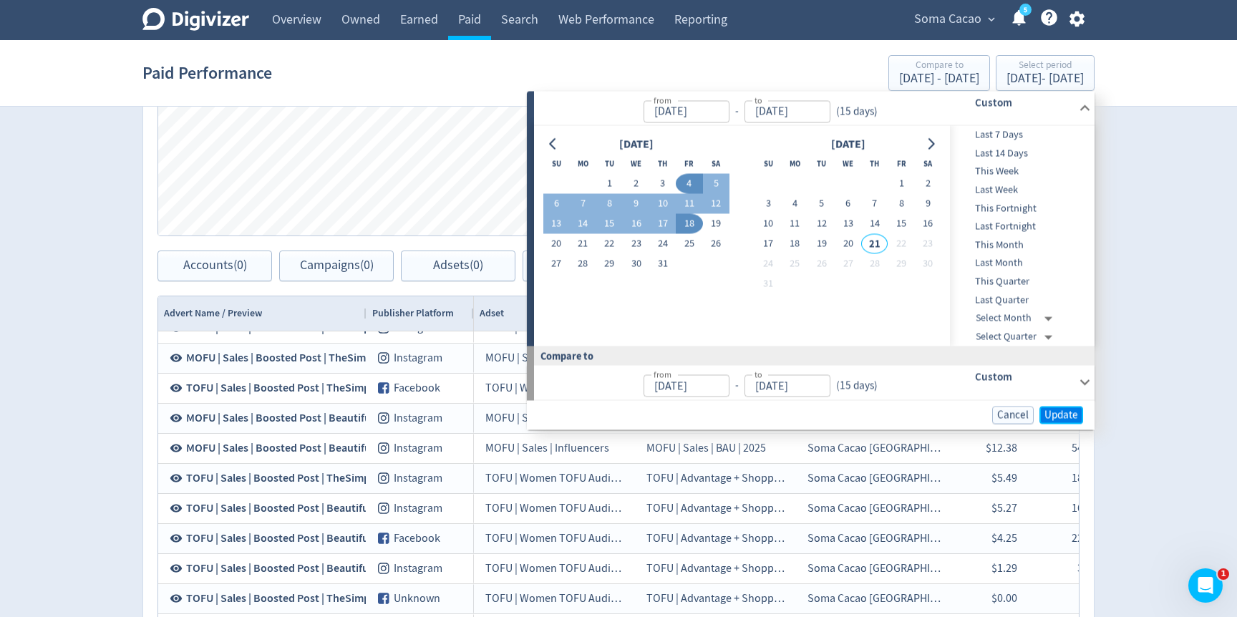
click at [1055, 414] on span "Update" at bounding box center [1061, 414] width 34 height 11
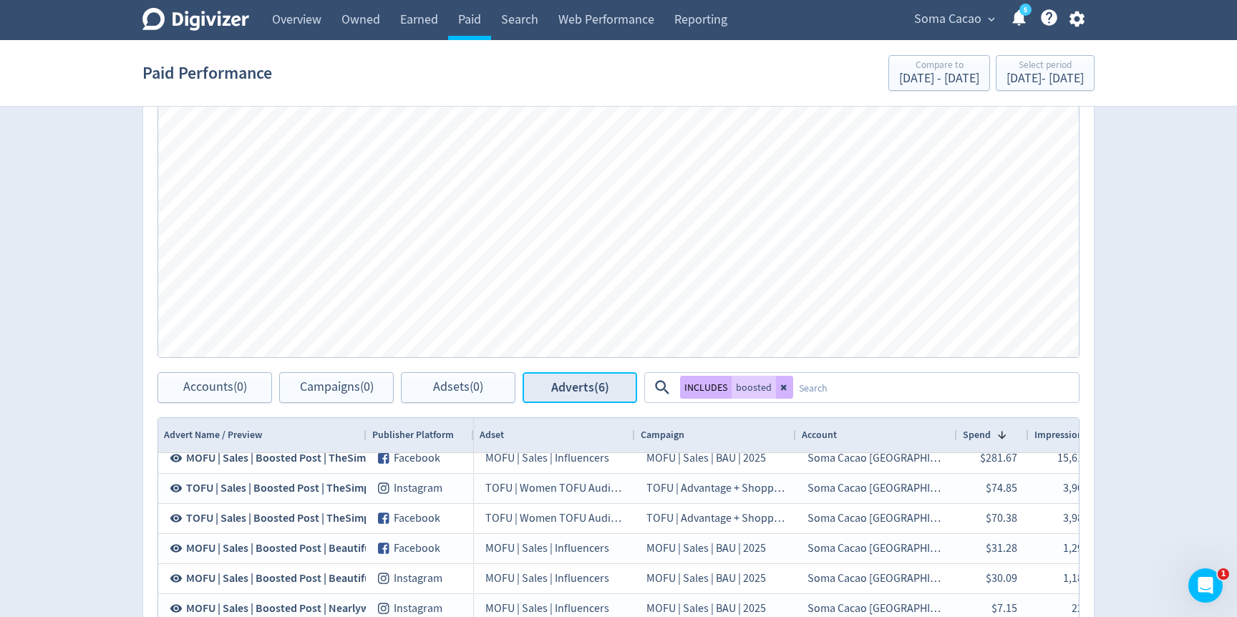
scroll to position [39, 0]
click at [605, 392] on span "Adverts (6)" at bounding box center [580, 388] width 58 height 14
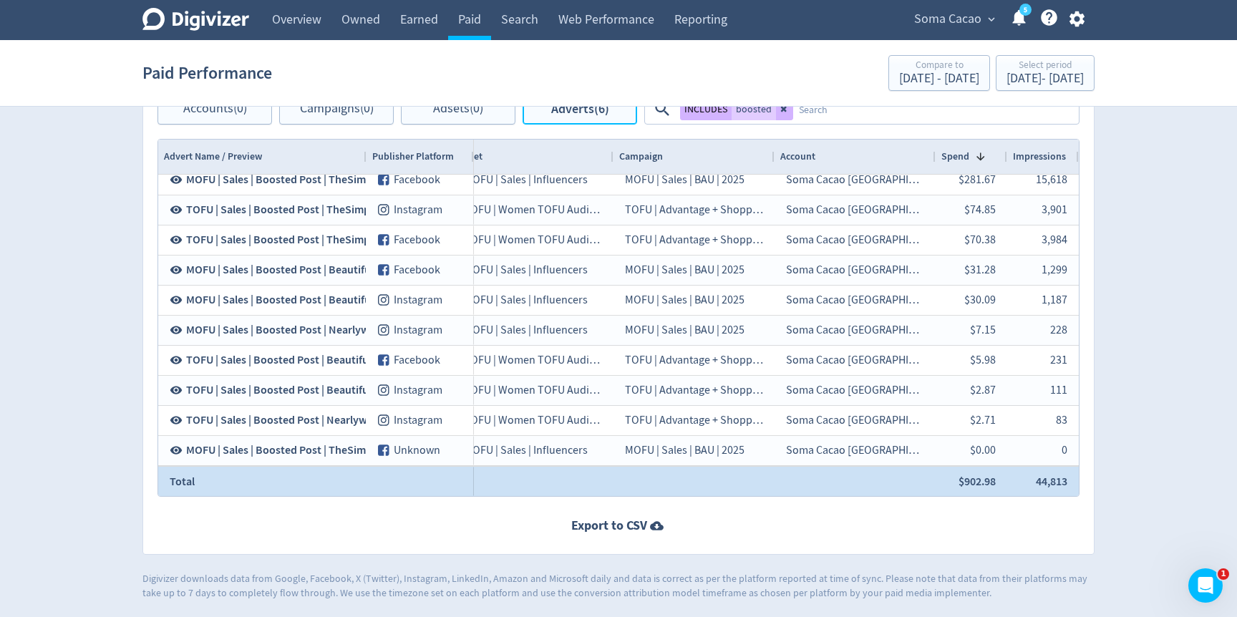
scroll to position [0, 0]
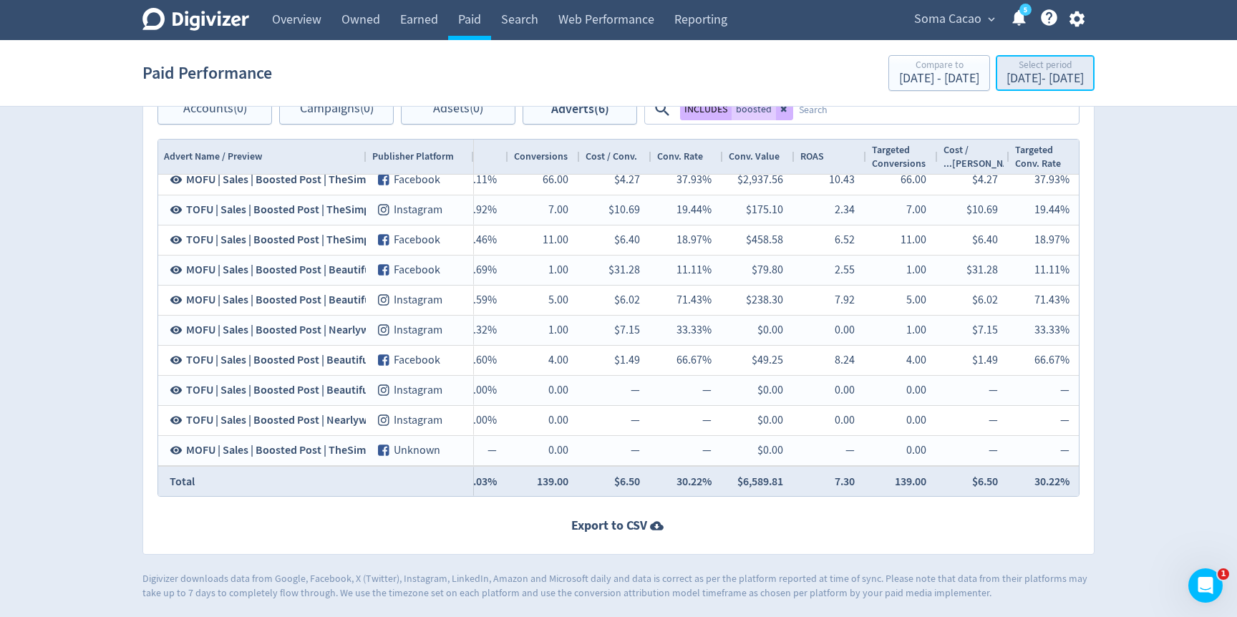
click at [1036, 80] on div "[DATE] - [DATE]" at bounding box center [1044, 78] width 77 height 13
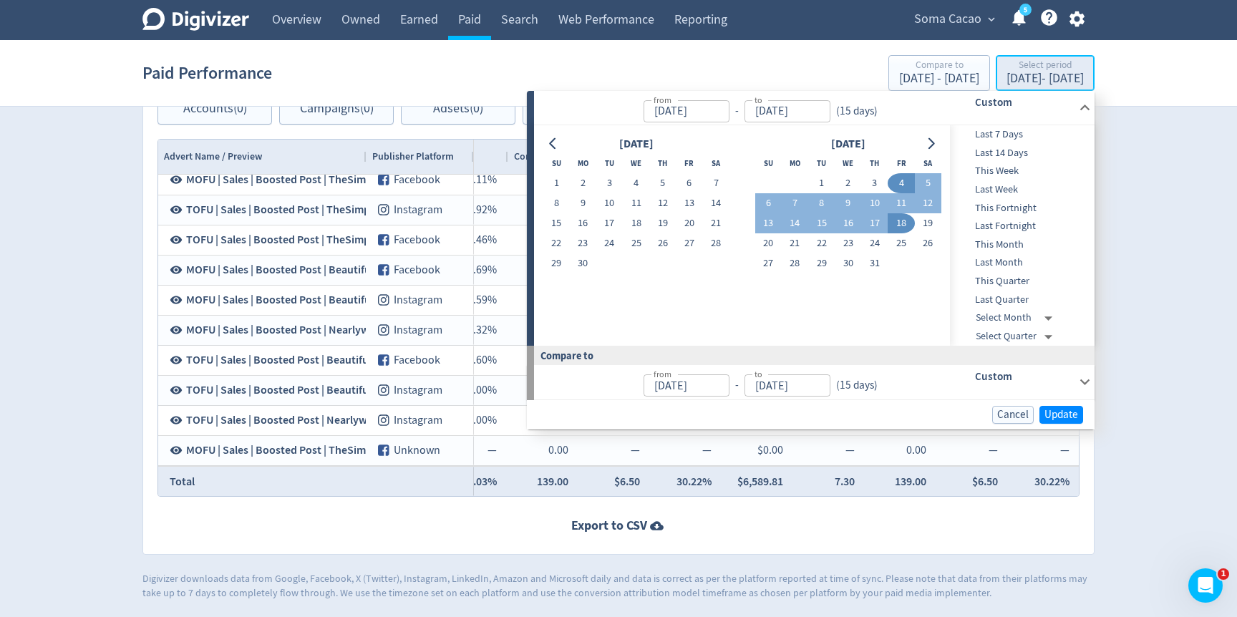
type input "[DATE]"
click at [818, 183] on button "1" at bounding box center [821, 183] width 26 height 20
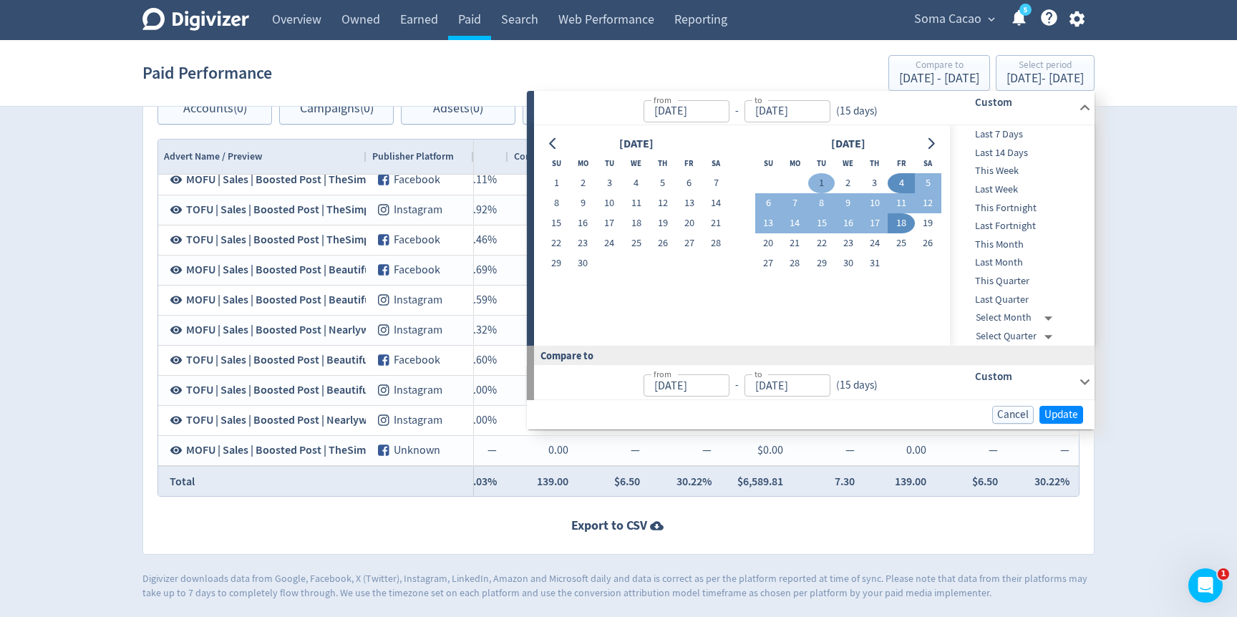
type input "[DATE]"
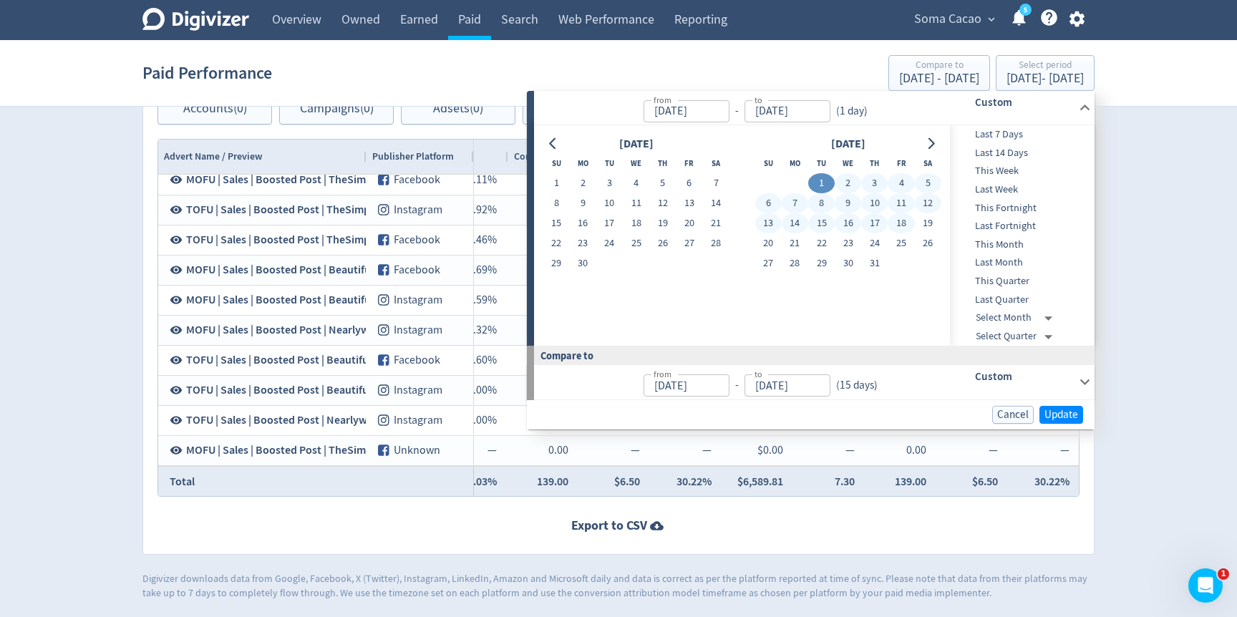
click at [901, 224] on button "18" at bounding box center [900, 223] width 26 height 20
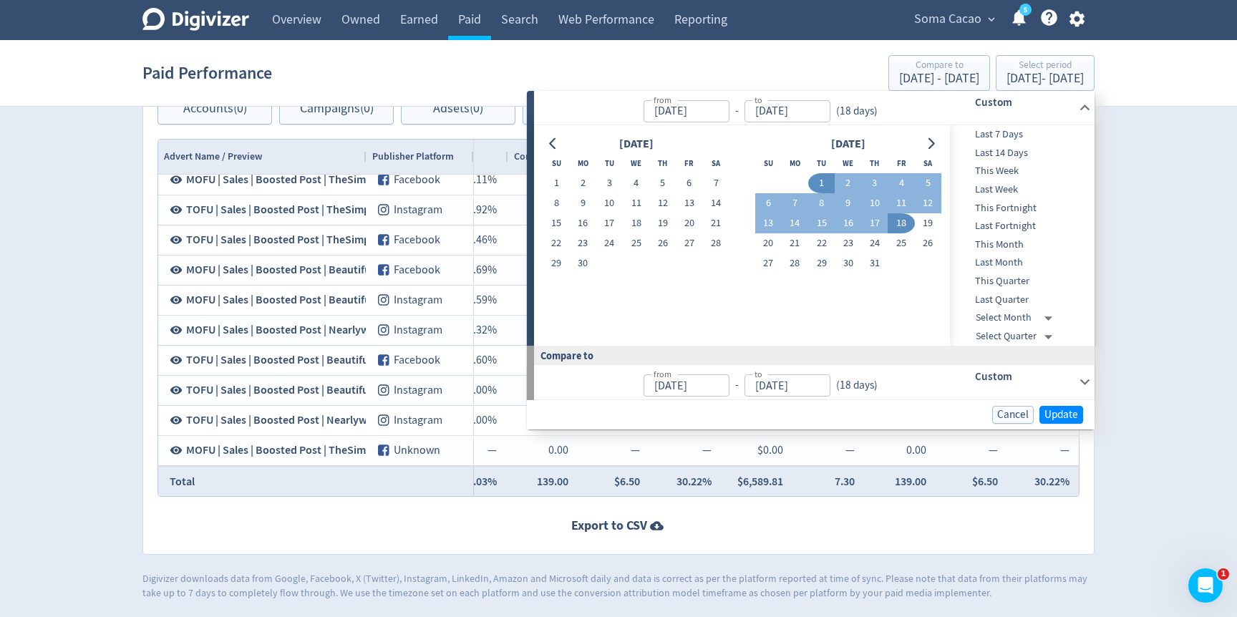
type input "[DATE]"
click at [1049, 410] on span "Update" at bounding box center [1061, 414] width 34 height 11
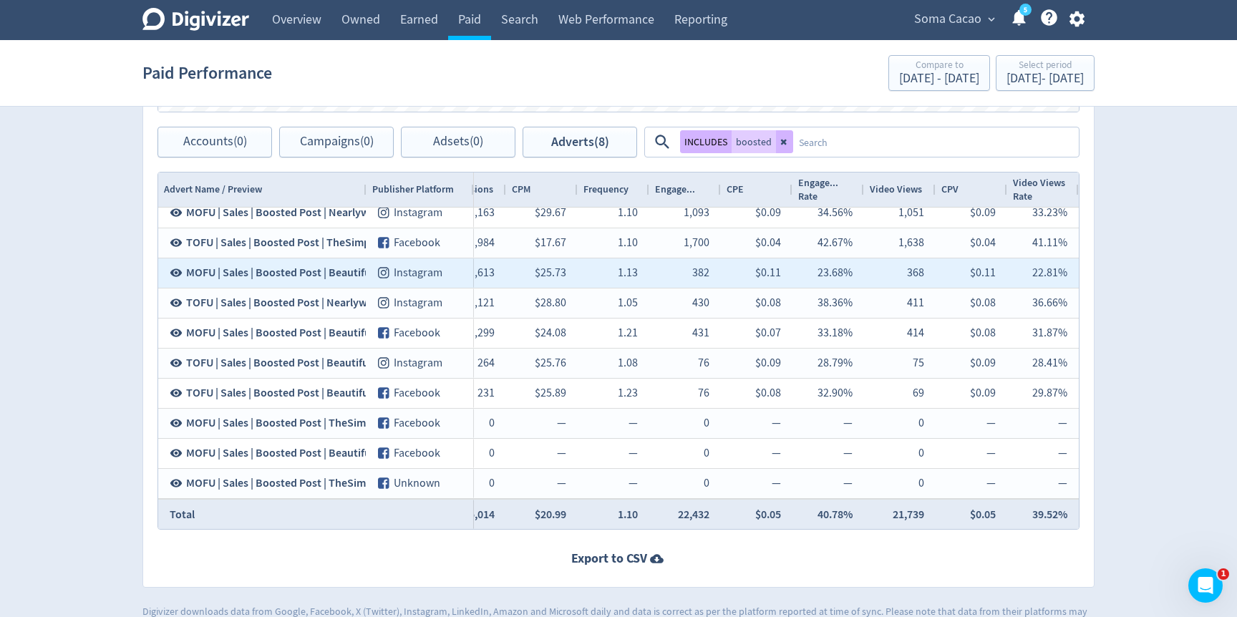
scroll to position [0, 631]
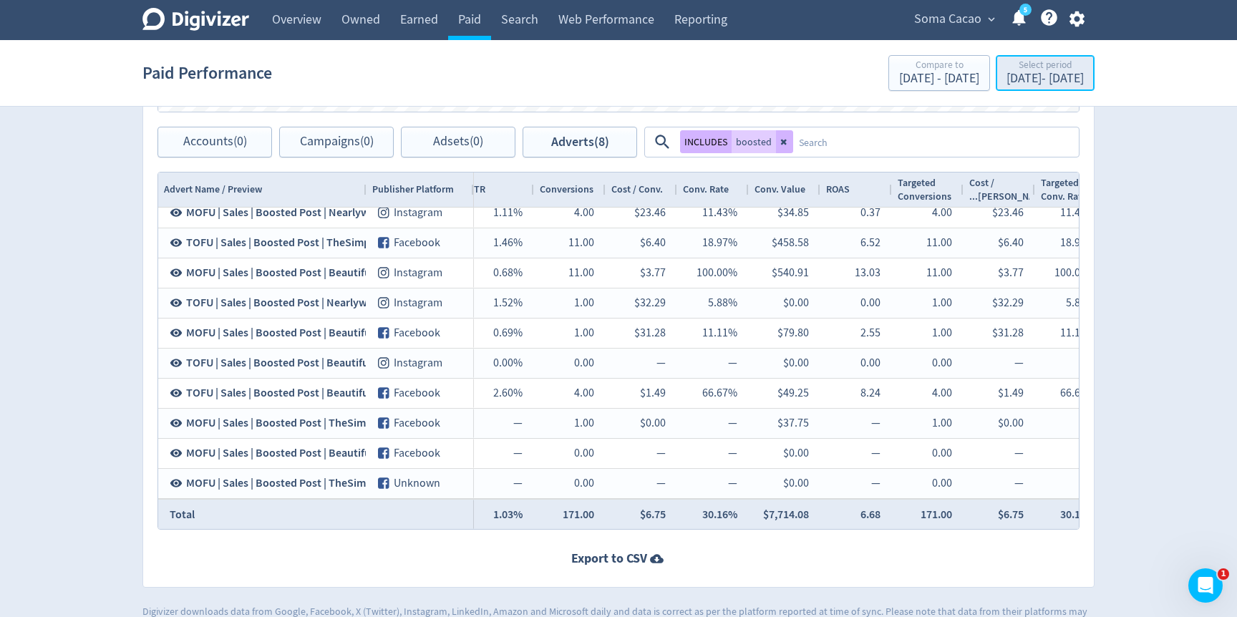
click at [1033, 69] on div "Select period" at bounding box center [1044, 66] width 77 height 12
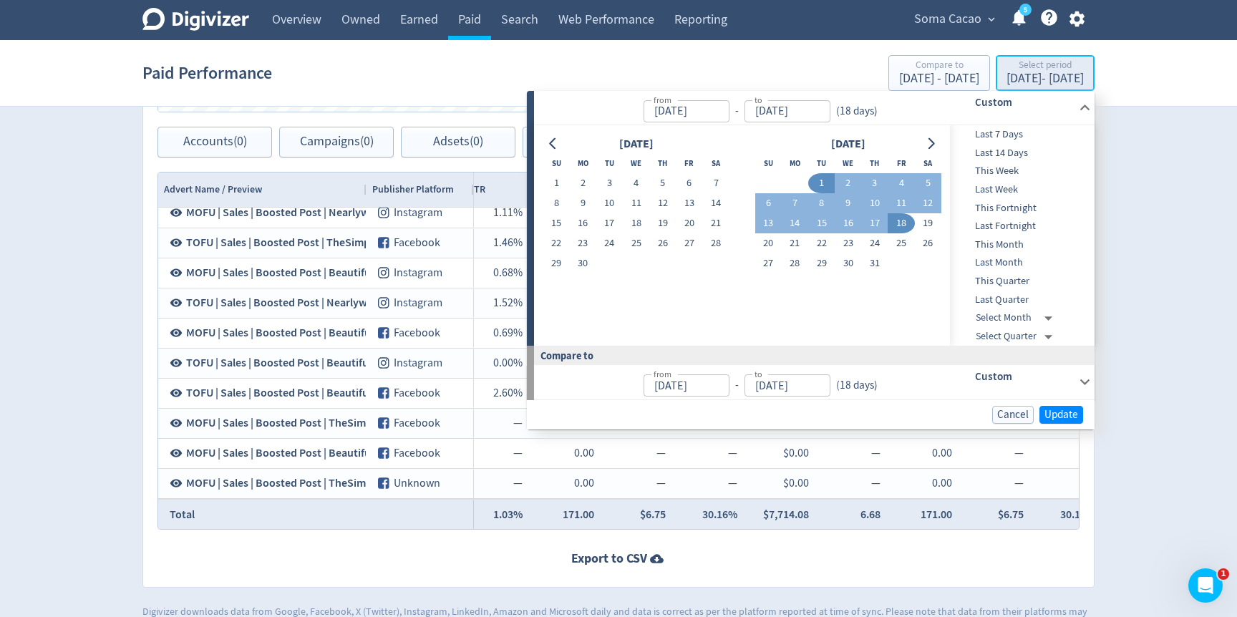
type input "[DATE]"
click at [937, 145] on button "Go to next month" at bounding box center [930, 144] width 21 height 20
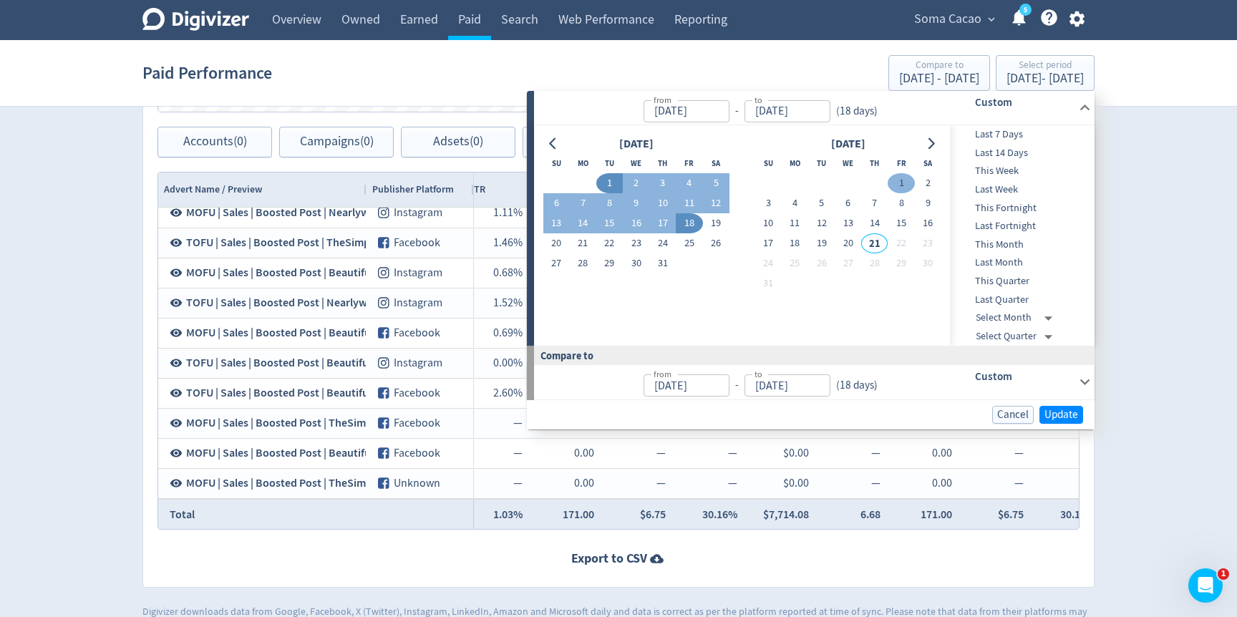
click at [905, 177] on button "1" at bounding box center [900, 183] width 26 height 20
type input "[DATE]"
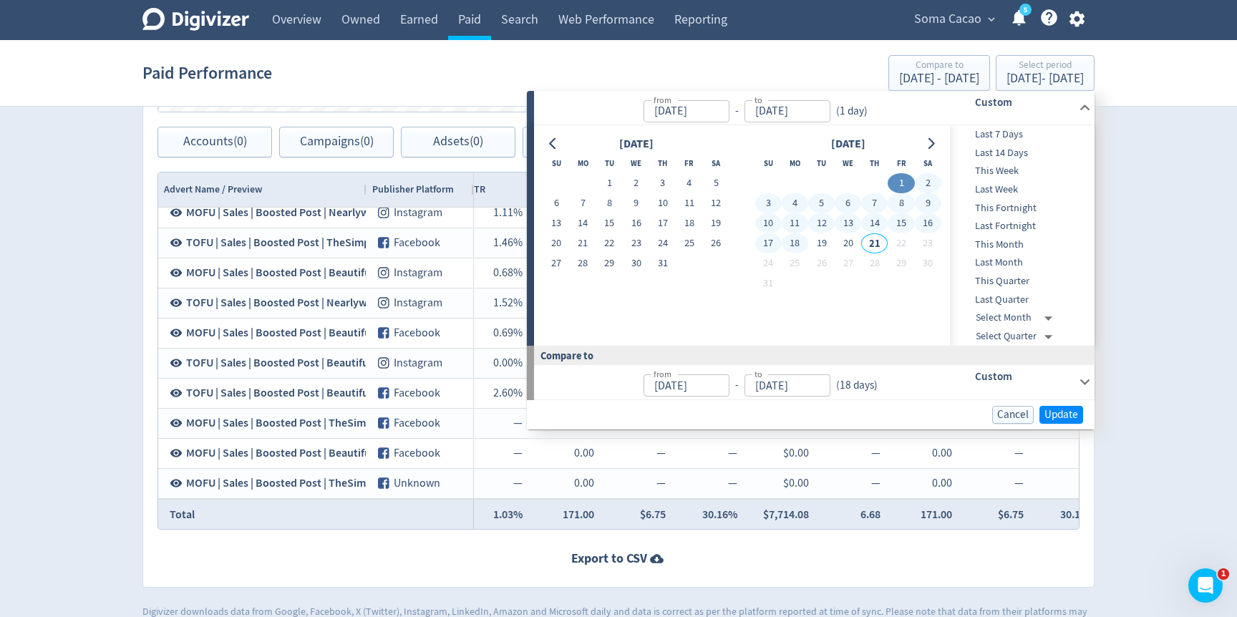
click at [794, 247] on button "18" at bounding box center [795, 243] width 26 height 20
type input "[DATE]"
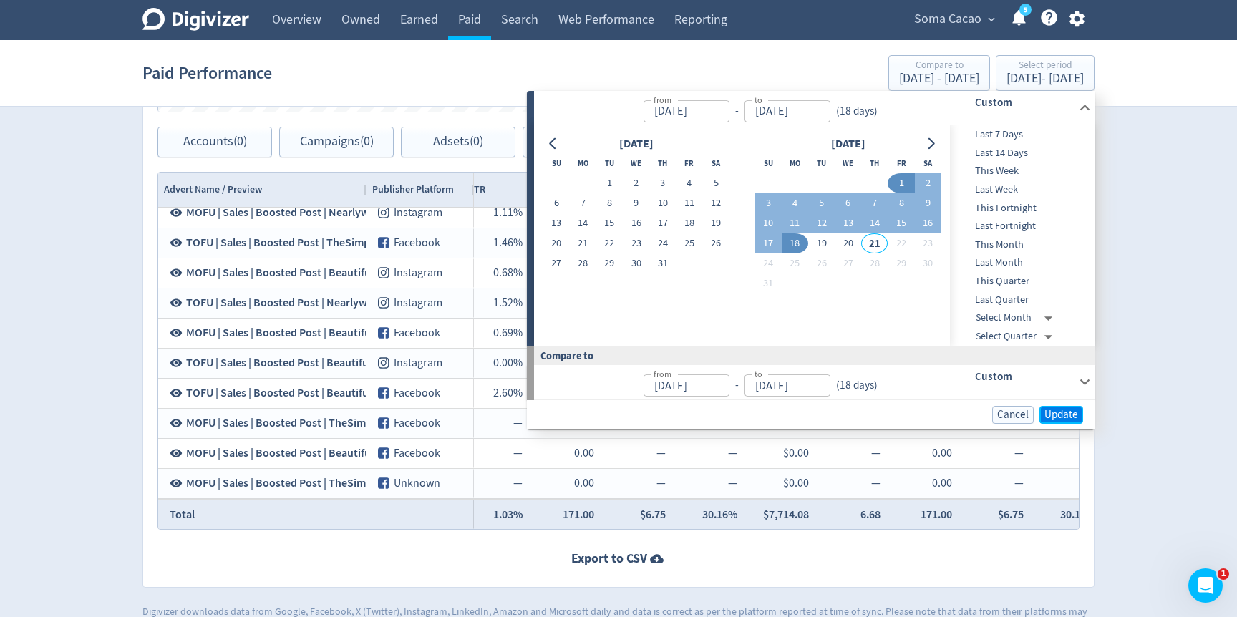
click at [1051, 406] on button "Update" at bounding box center [1061, 415] width 44 height 18
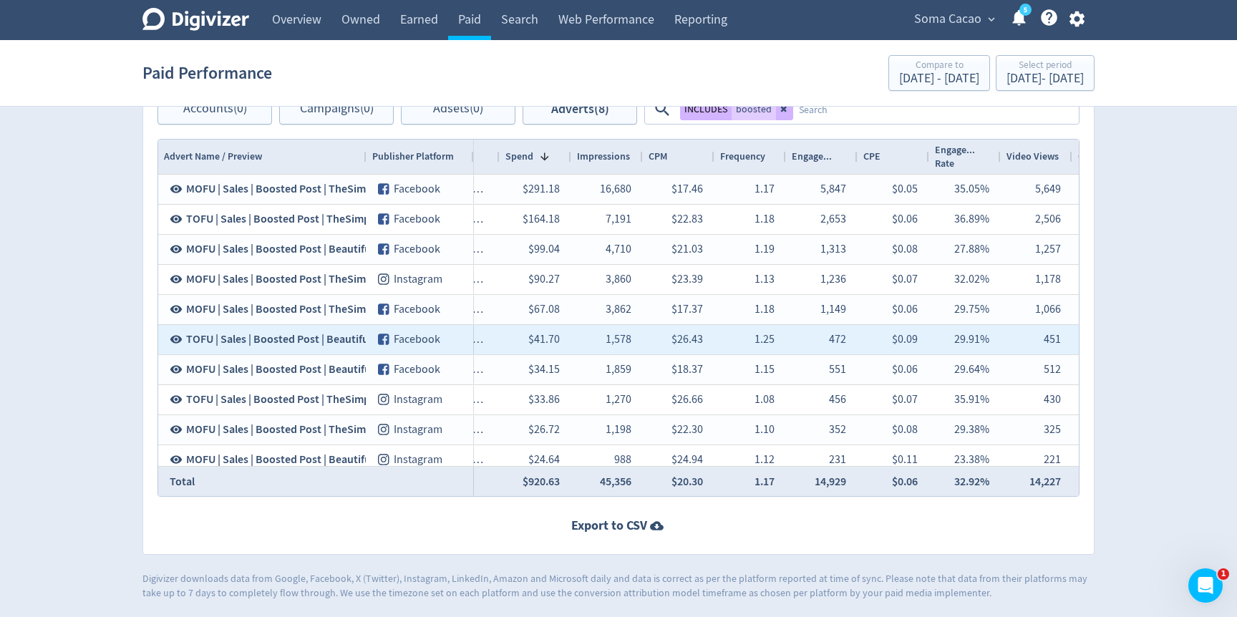
scroll to position [0, 459]
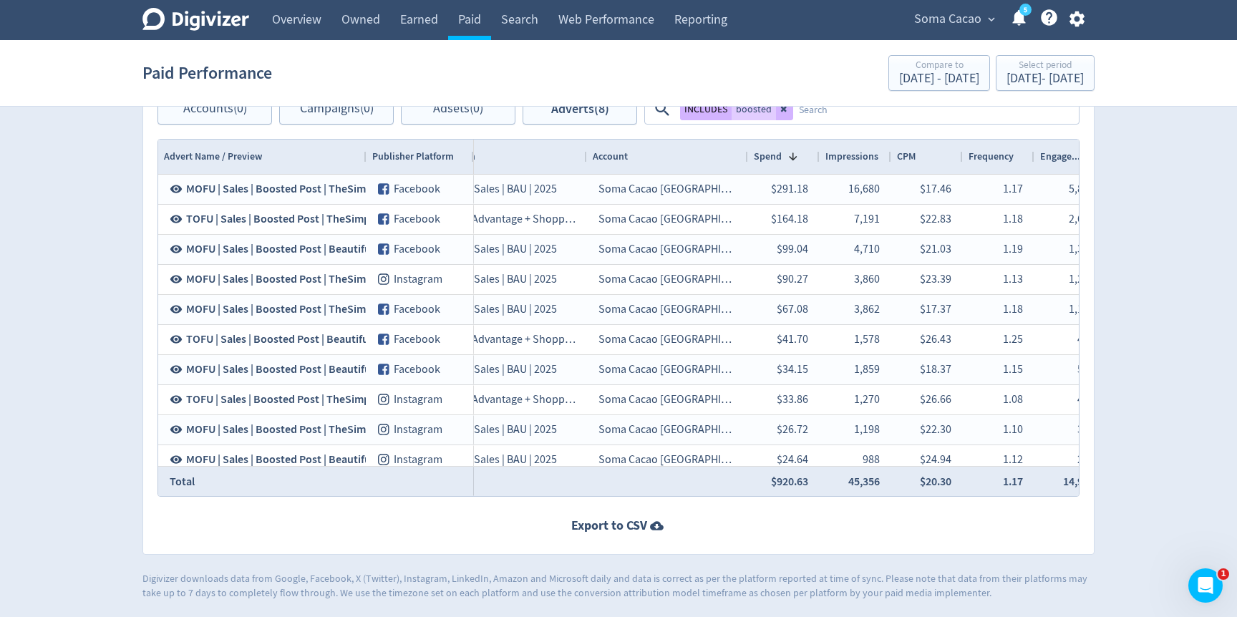
click at [473, 155] on div "Advert Name / Preview Publisher Platform" at bounding box center [316, 157] width 316 height 34
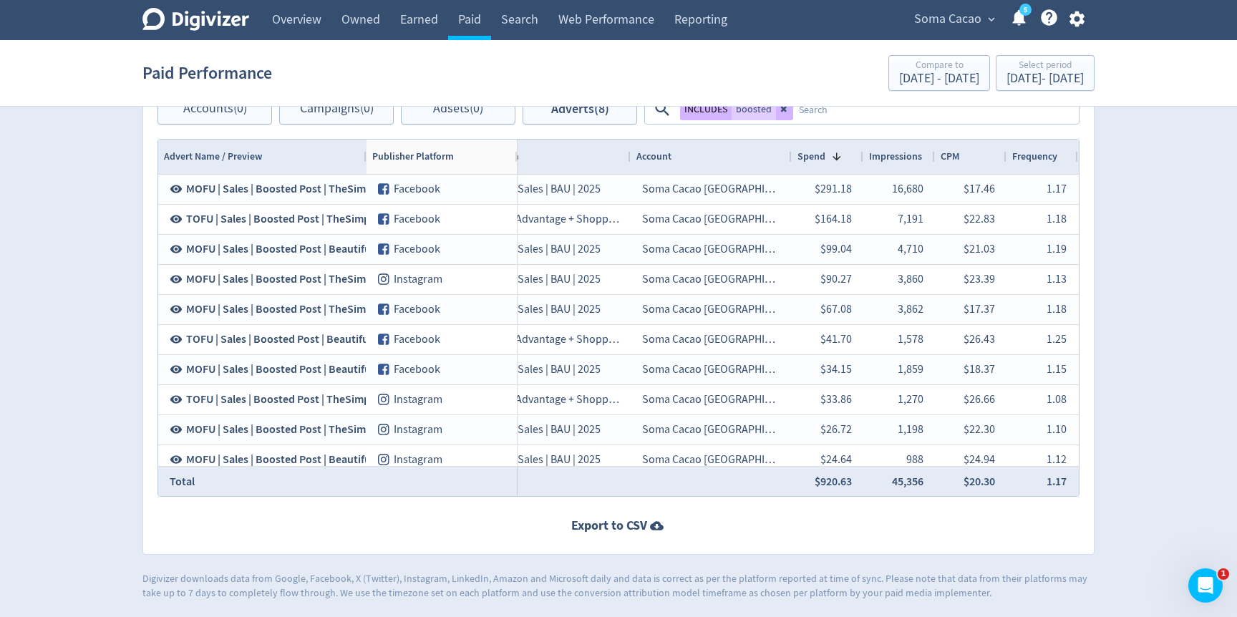
drag, startPoint x: 472, startPoint y: 156, endPoint x: 515, endPoint y: 187, distance: 53.4
click at [515, 187] on div "Drag here to set row groups Drag here to set column labels Advert Name / Previe…" at bounding box center [618, 318] width 922 height 358
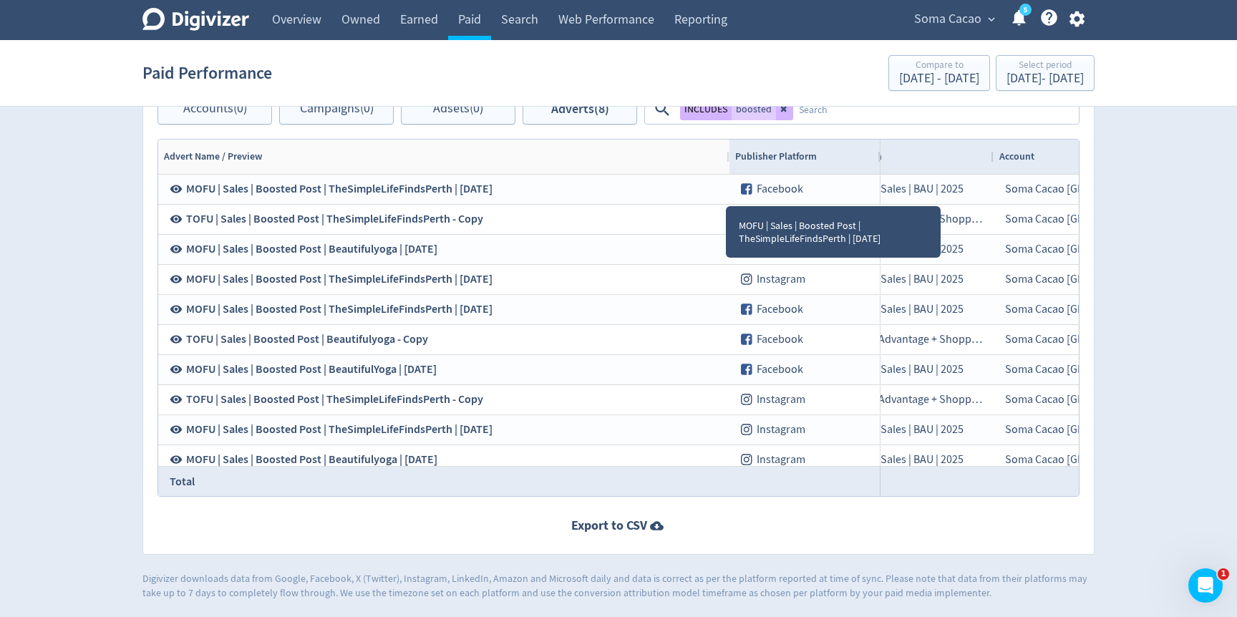
drag, startPoint x: 364, startPoint y: 161, endPoint x: 726, endPoint y: 194, distance: 364.3
click at [726, 194] on div "Advert Name / Preview Publisher Platform Adset Campaign" at bounding box center [618, 318] width 920 height 356
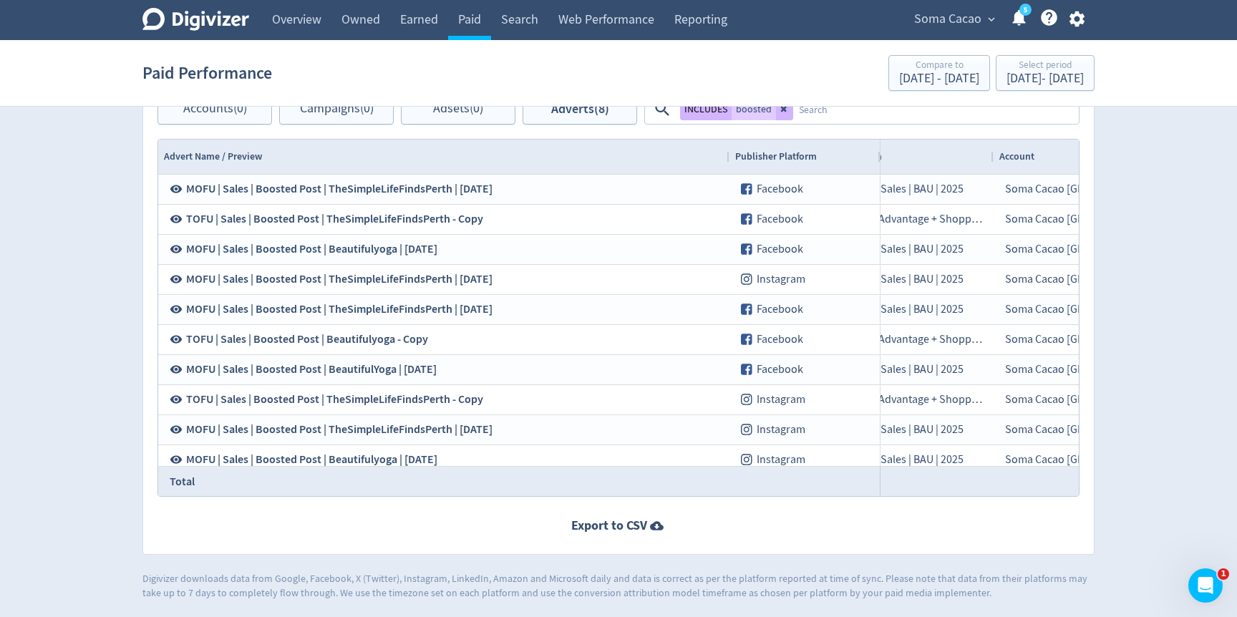
click at [939, 117] on textarea at bounding box center [935, 109] width 284 height 26
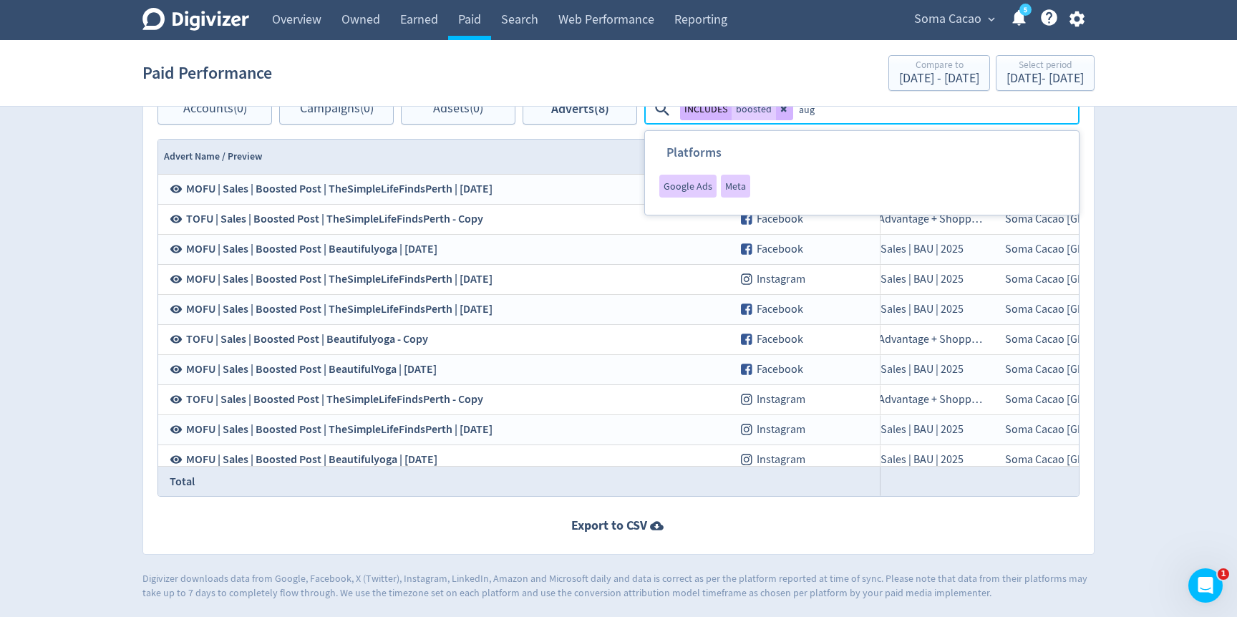
type textarea "[DATE]"
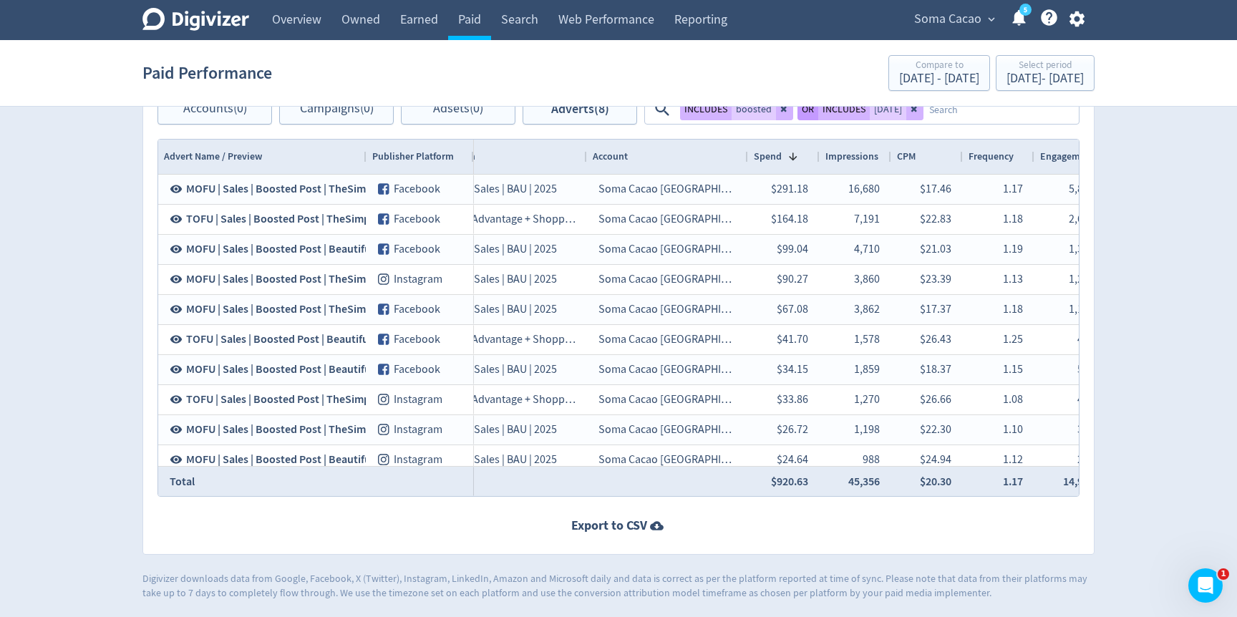
click at [804, 107] on button "OR" at bounding box center [807, 108] width 21 height 23
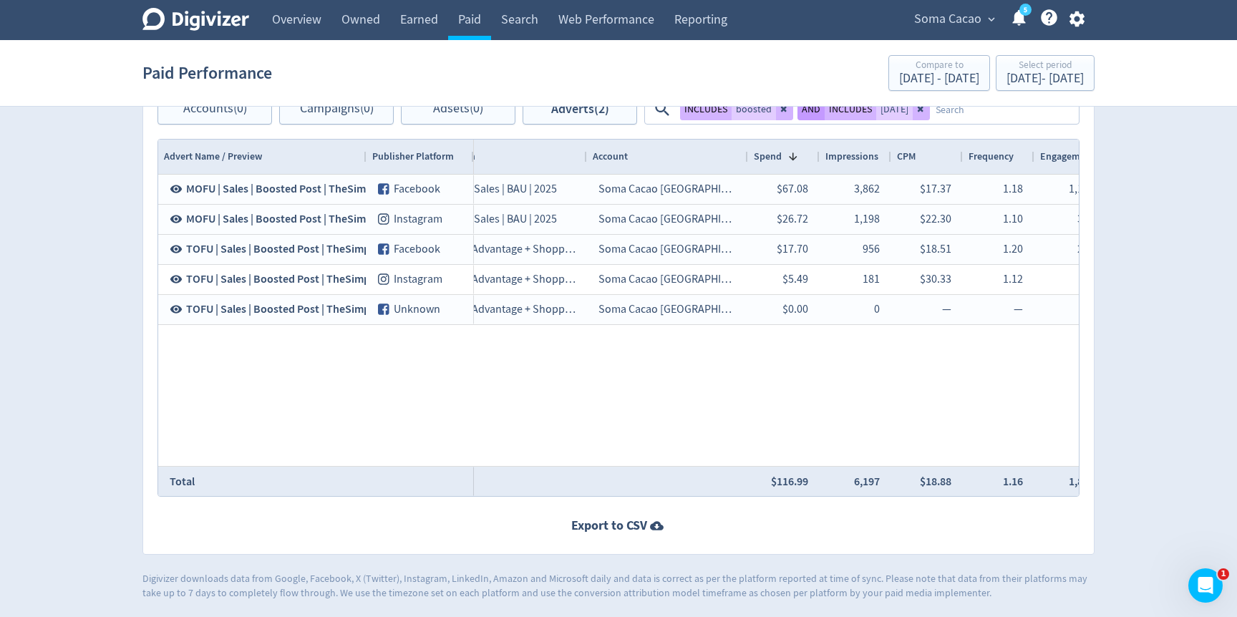
click at [804, 107] on button "AND" at bounding box center [810, 108] width 27 height 23
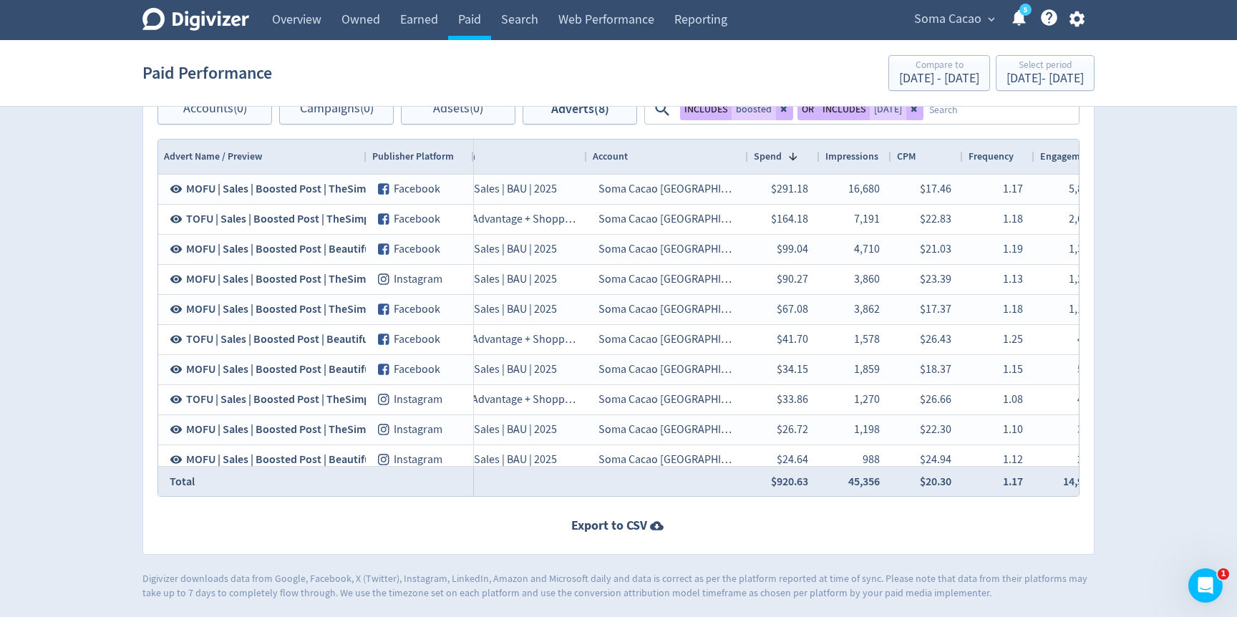
drag, startPoint x: 473, startPoint y: 157, endPoint x: 625, endPoint y: 177, distance: 153.0
click at [625, 177] on div "Advert Name / Preview Publisher Platform Adset Campaign" at bounding box center [618, 318] width 920 height 356
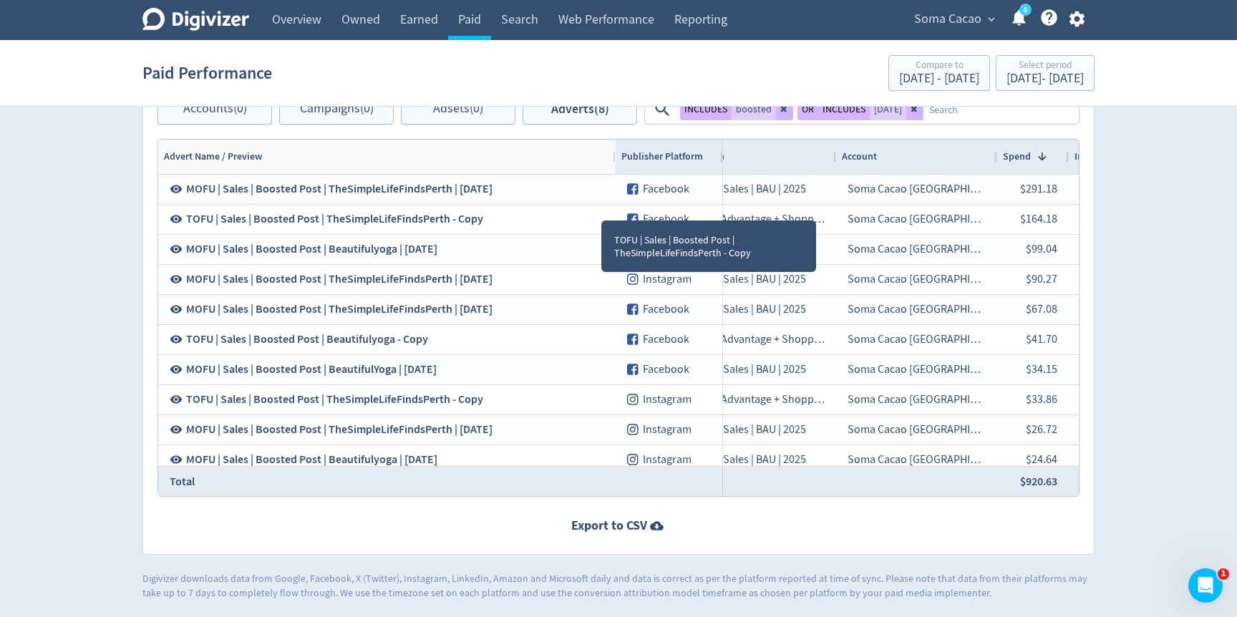
drag, startPoint x: 365, startPoint y: 159, endPoint x: 614, endPoint y: 210, distance: 254.3
click at [614, 210] on div "Advert Name / Preview Publisher Platform Adset Campaign" at bounding box center [618, 318] width 920 height 356
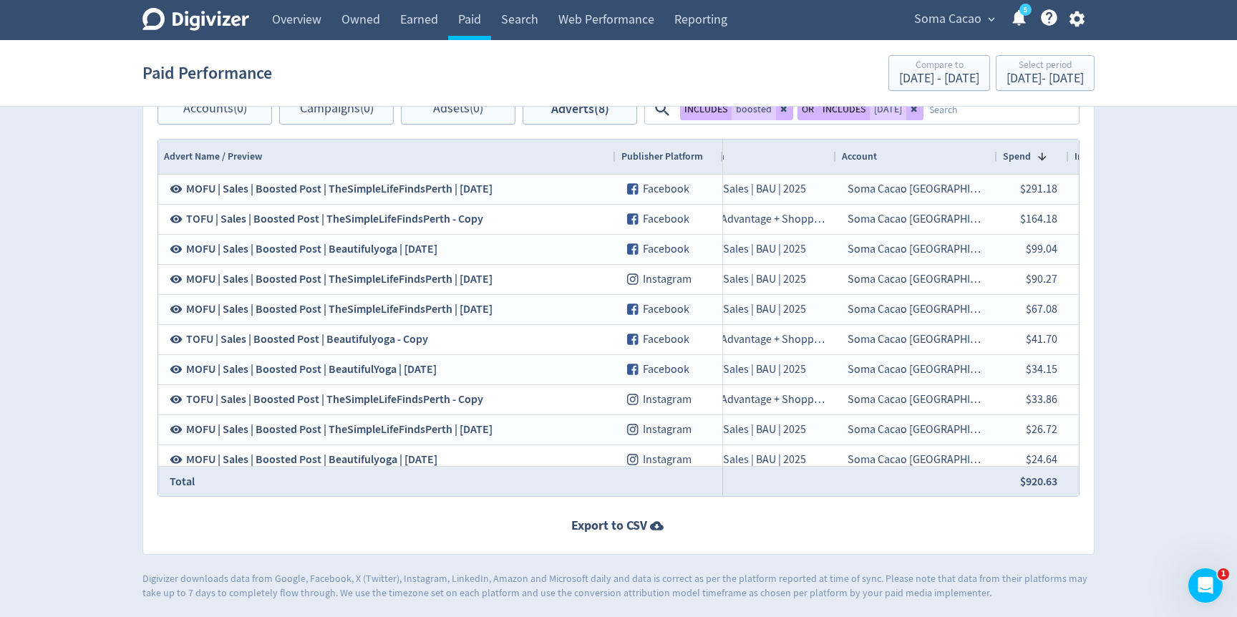
click at [948, 115] on textarea at bounding box center [1000, 109] width 154 height 26
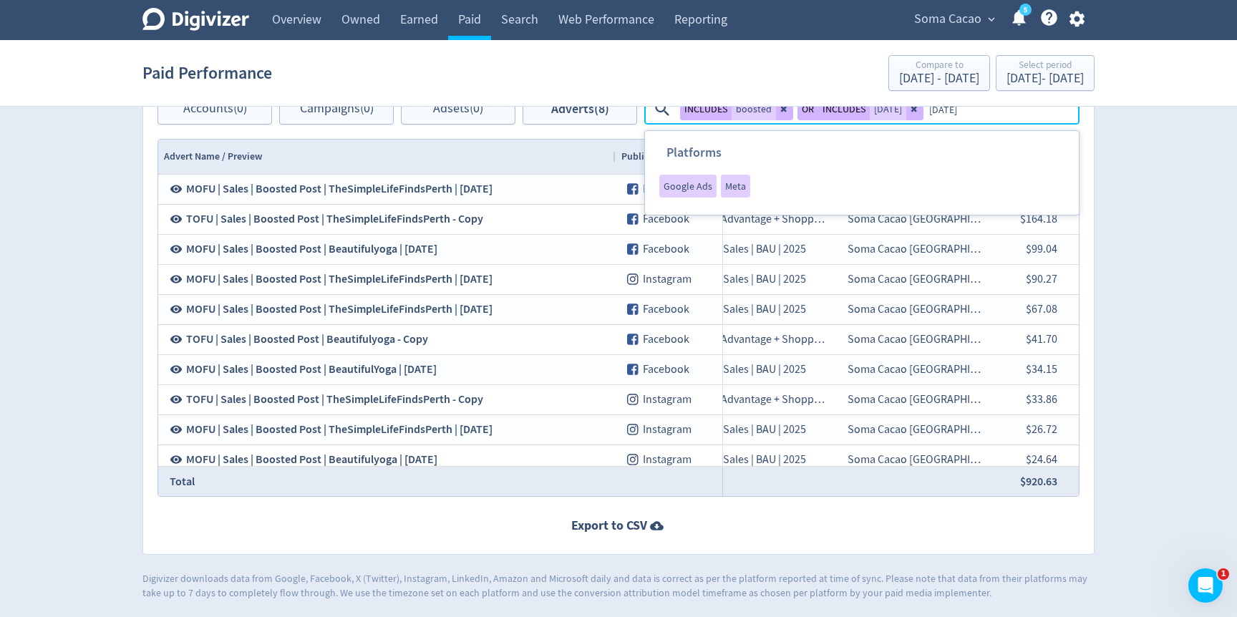
type textarea "[DATE]"
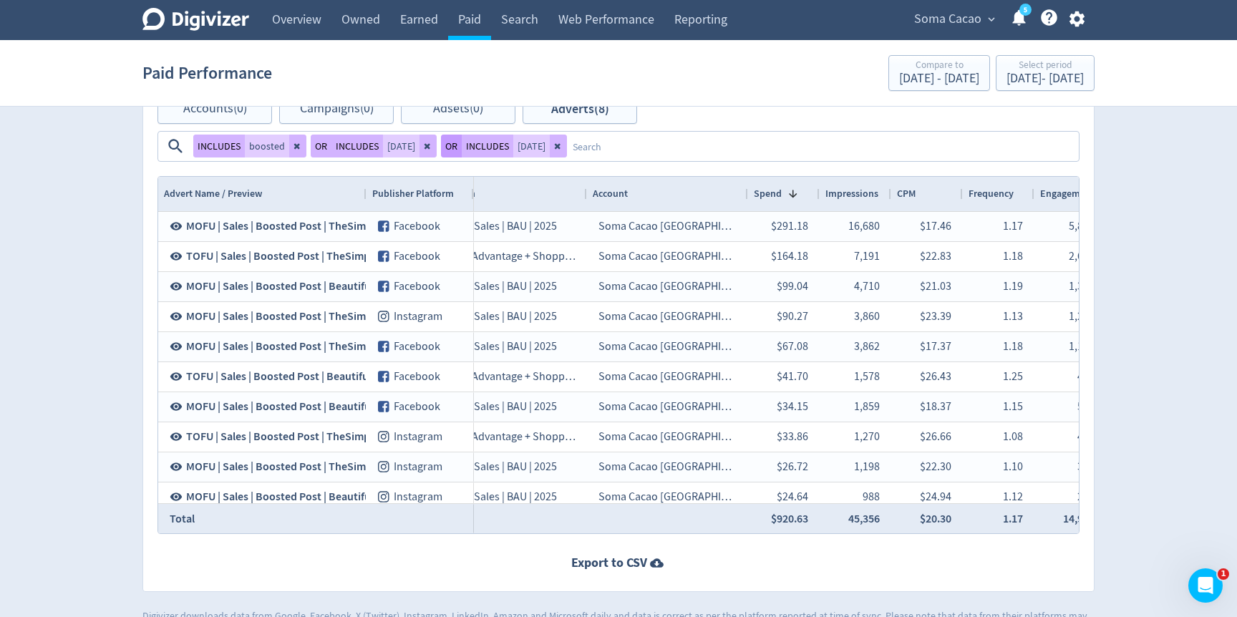
click at [450, 143] on button "OR" at bounding box center [451, 146] width 21 height 23
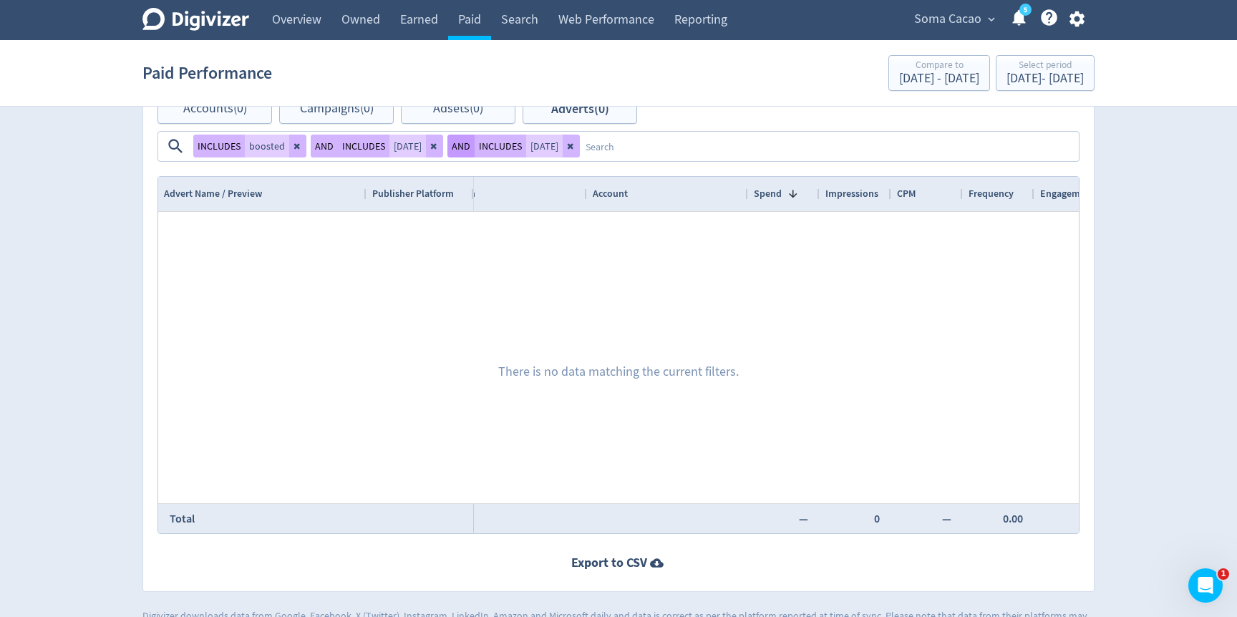
click at [447, 150] on button "AND" at bounding box center [460, 146] width 27 height 23
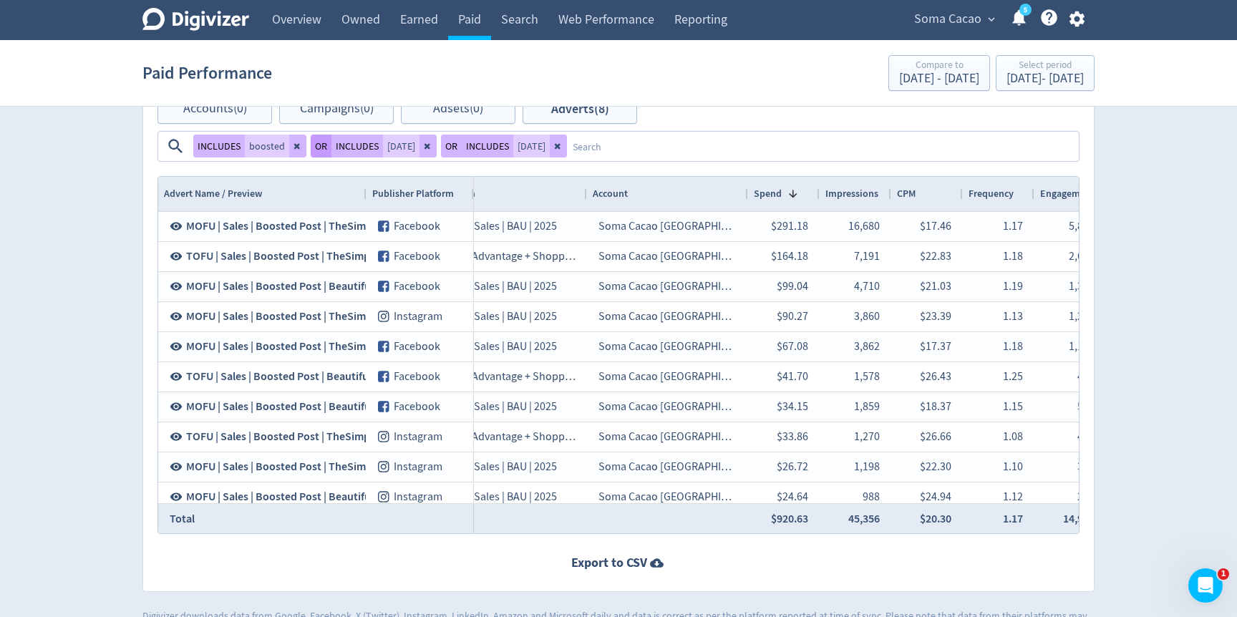
click at [321, 152] on button "OR" at bounding box center [321, 146] width 21 height 23
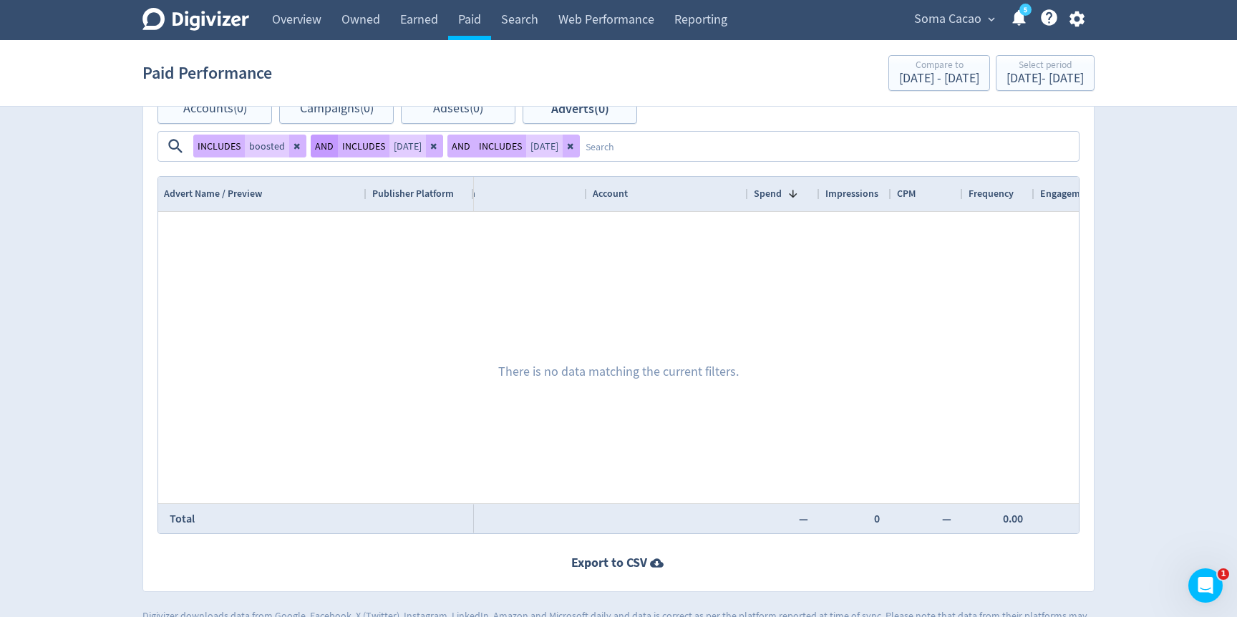
click at [321, 152] on button "AND" at bounding box center [324, 146] width 27 height 23
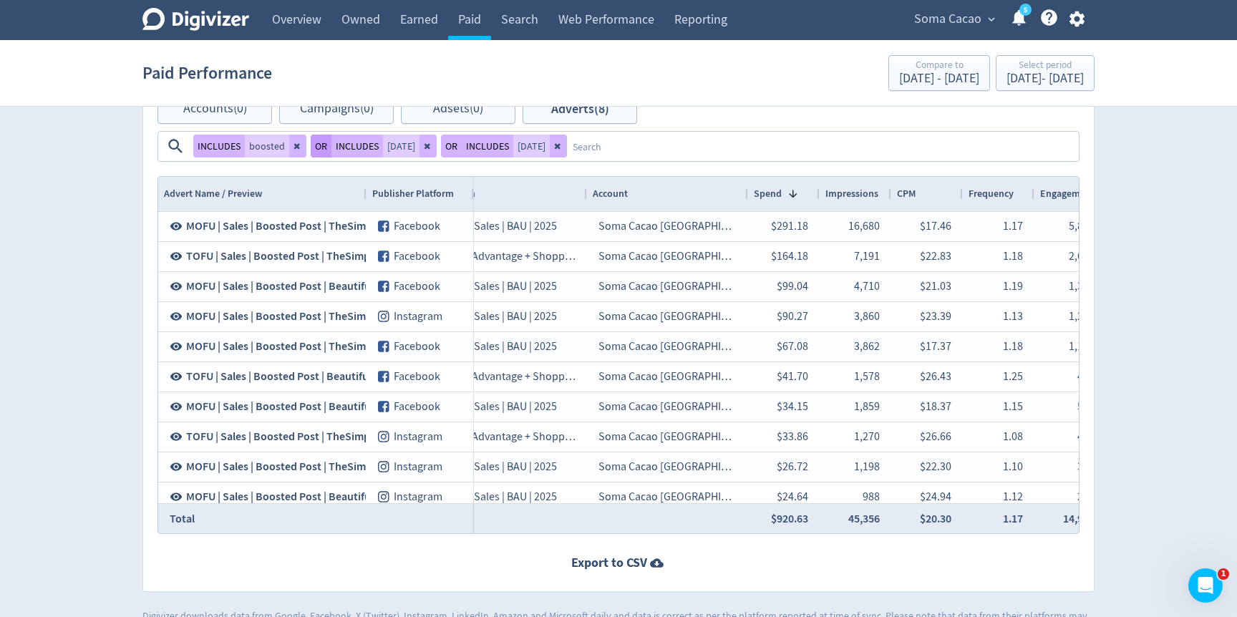
click at [321, 152] on button "OR" at bounding box center [321, 146] width 21 height 23
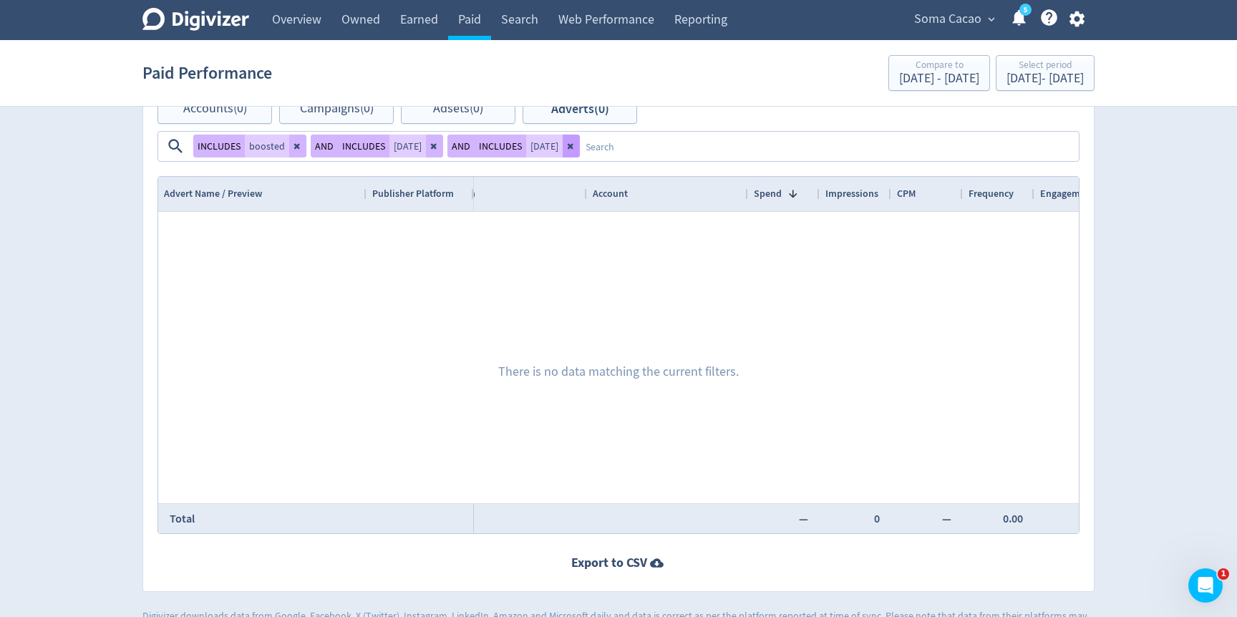
click at [567, 147] on icon at bounding box center [571, 146] width 9 height 9
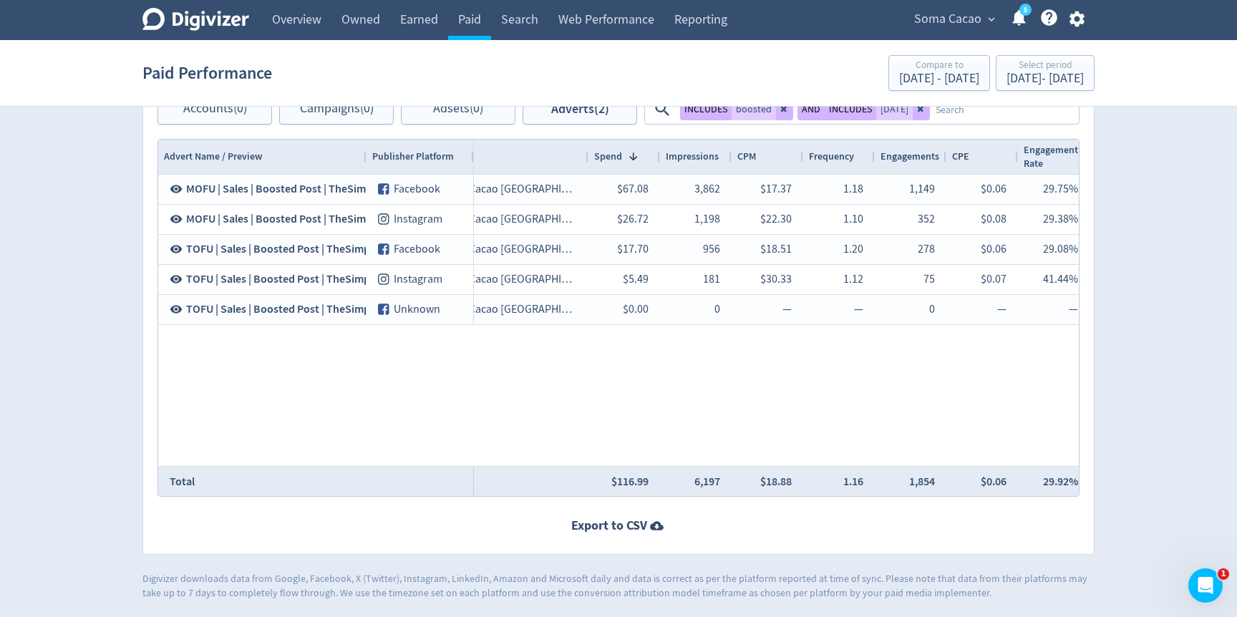
scroll to position [0, 474]
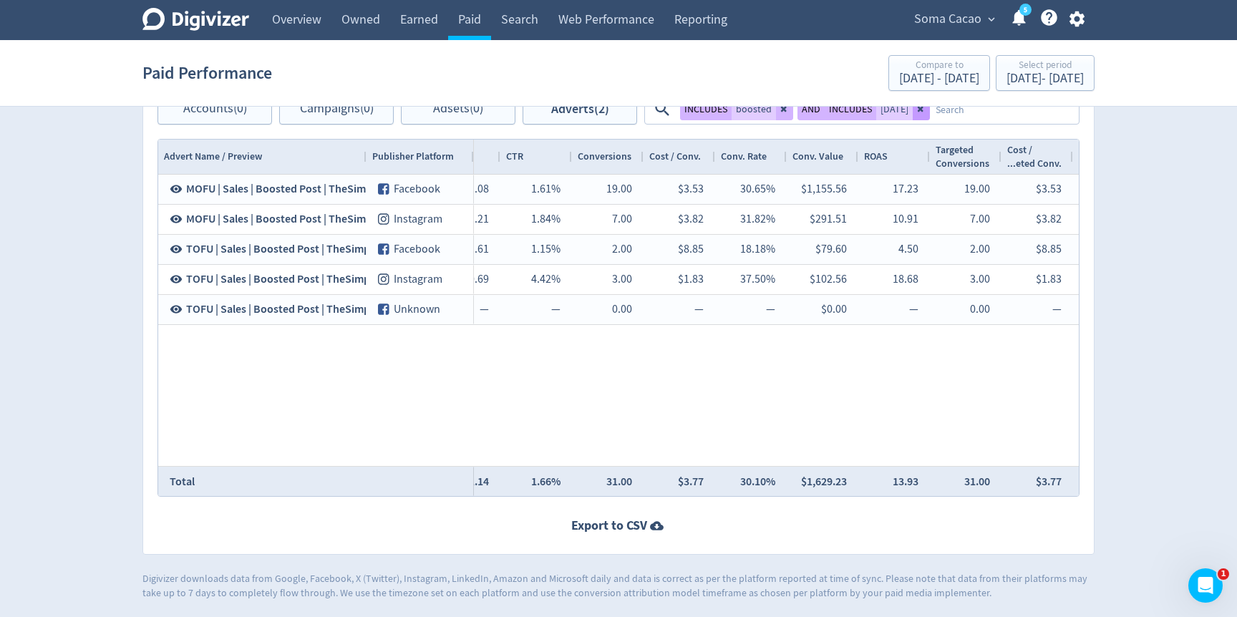
click at [915, 117] on button at bounding box center [921, 108] width 17 height 23
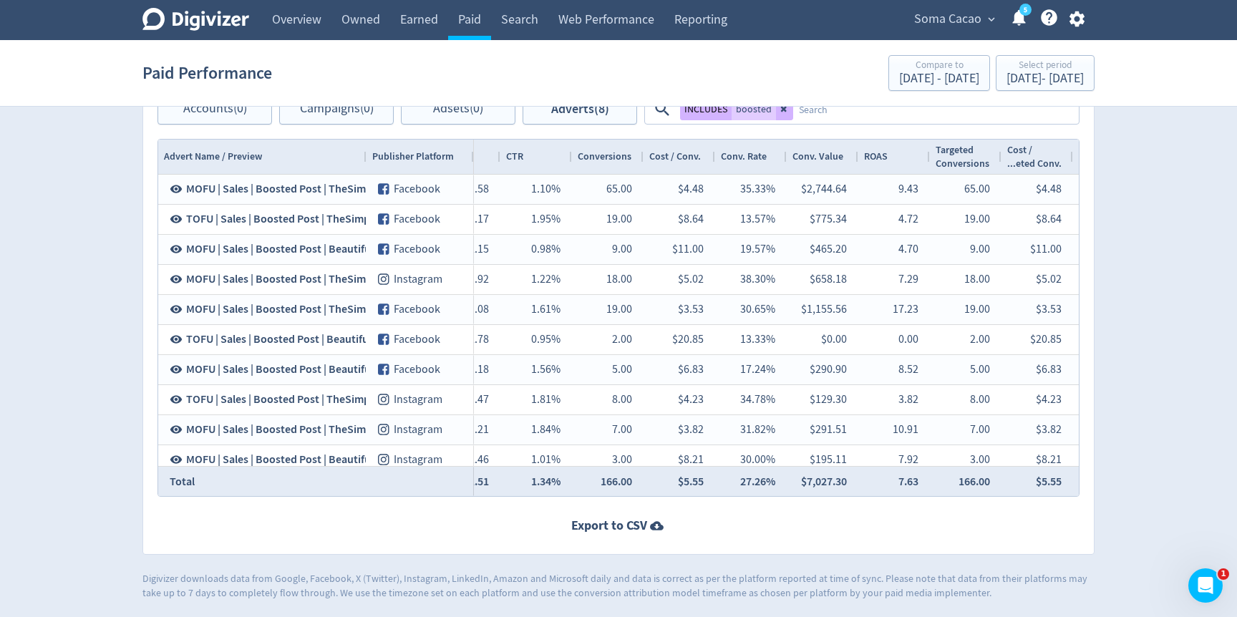
click at [885, 115] on textarea at bounding box center [935, 109] width 284 height 26
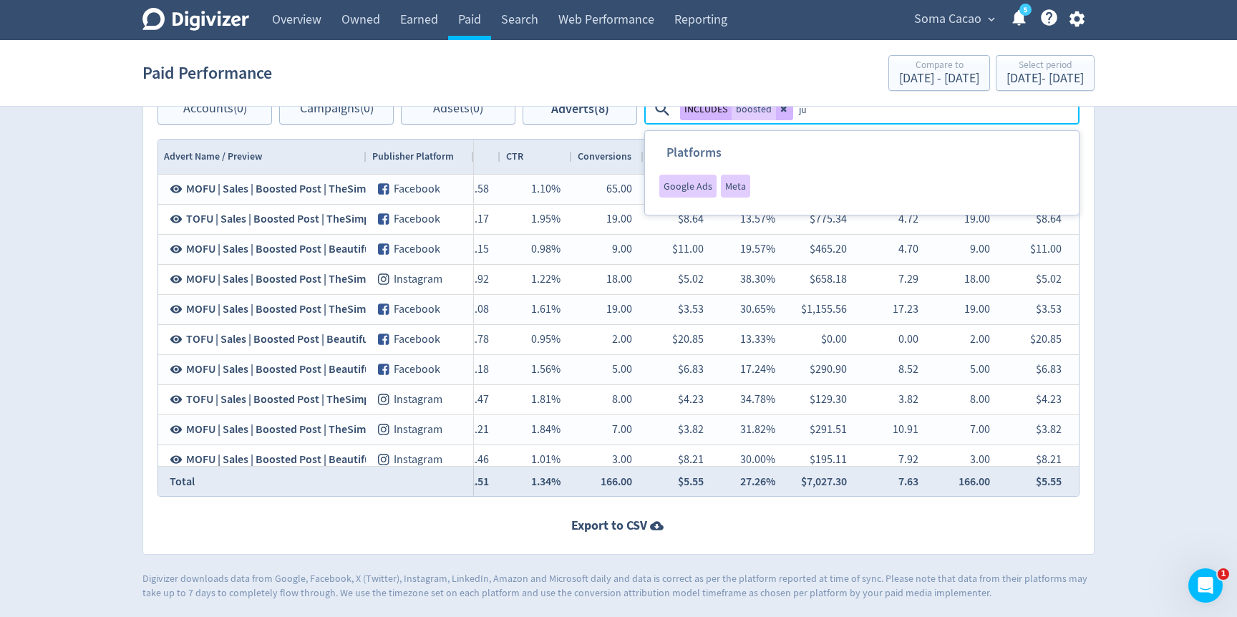
type textarea "[DATE]"
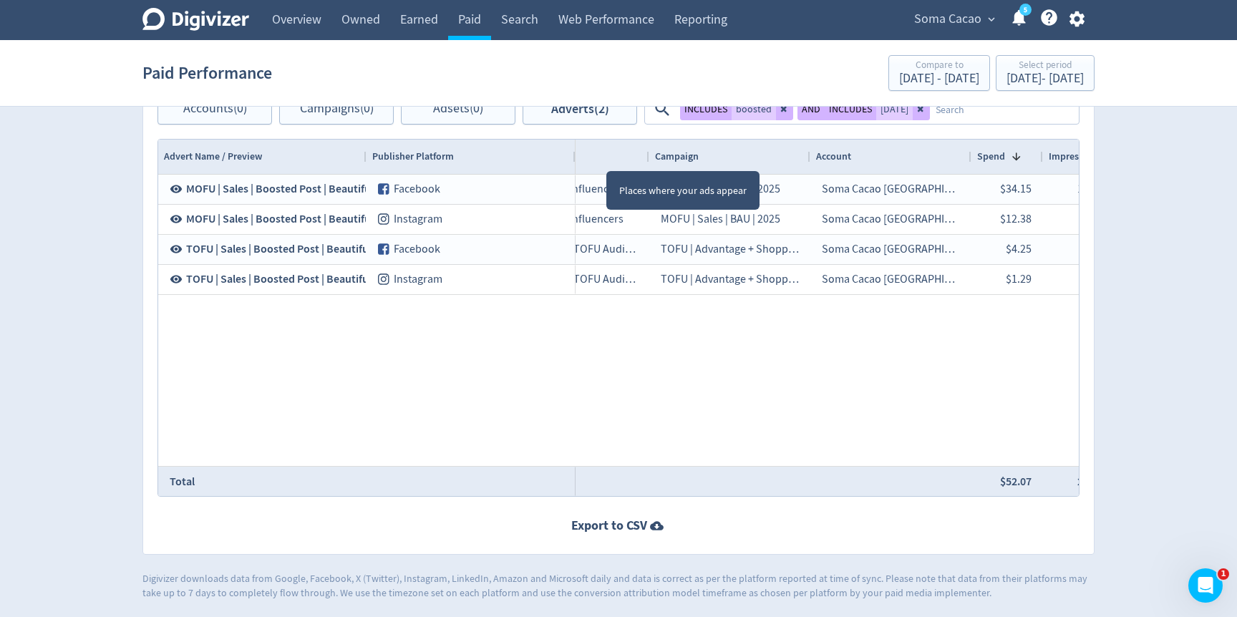
drag, startPoint x: 472, startPoint y: 154, endPoint x: 570, endPoint y: 161, distance: 98.3
click at [572, 161] on div at bounding box center [575, 157] width 6 height 34
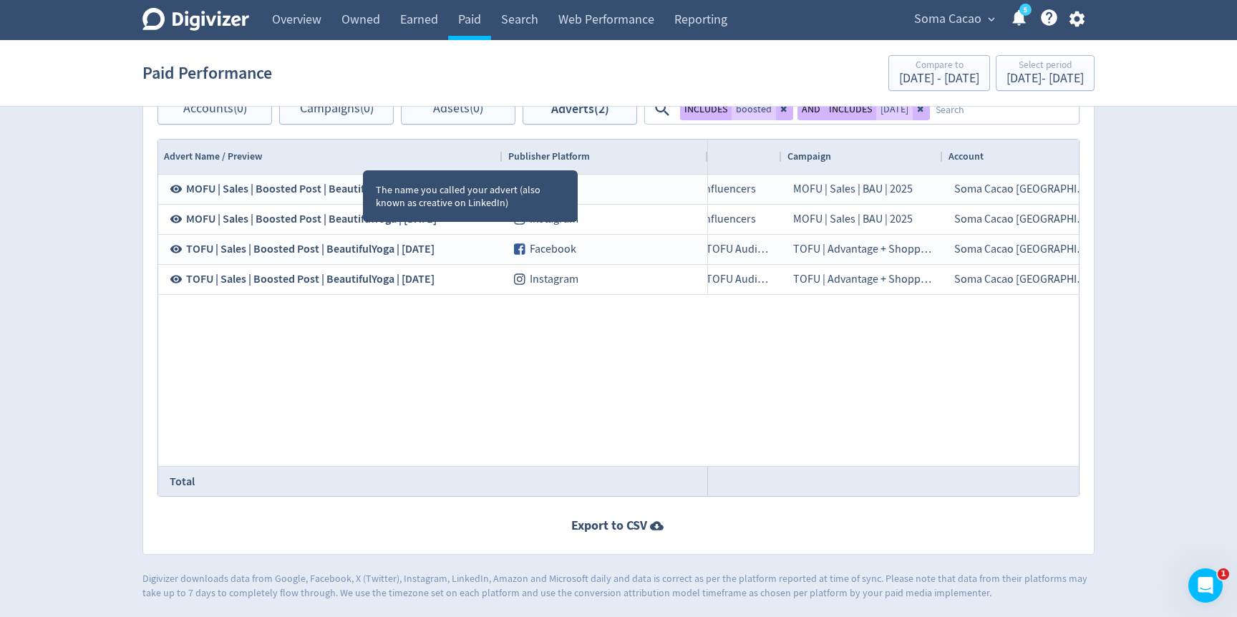
drag, startPoint x: 365, startPoint y: 159, endPoint x: 501, endPoint y: 162, distance: 136.0
click at [501, 162] on div at bounding box center [502, 157] width 6 height 34
